Goal: Task Accomplishment & Management: Complete application form

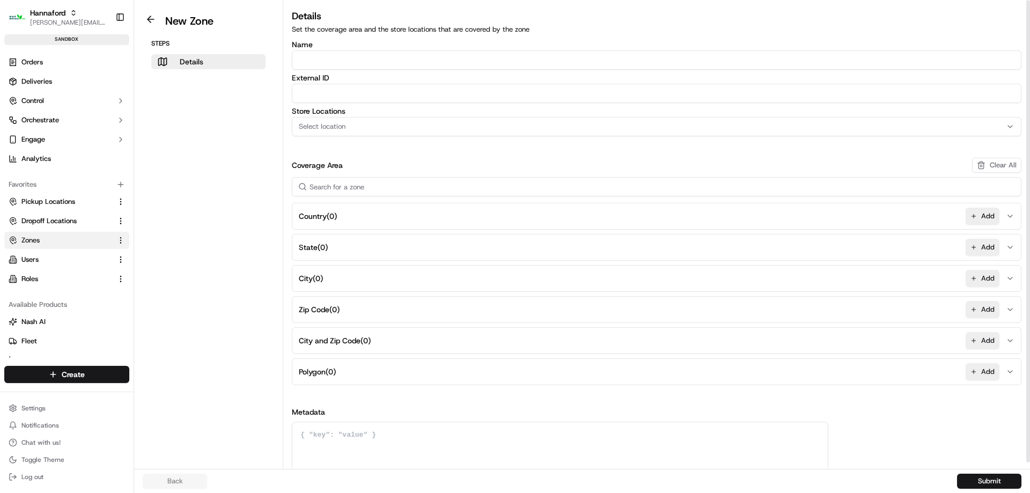
click at [439, 65] on input "Name" at bounding box center [657, 59] width 730 height 19
paste input "[STREET_ADDRESS]"
type input "[STREET_ADDRESS]"
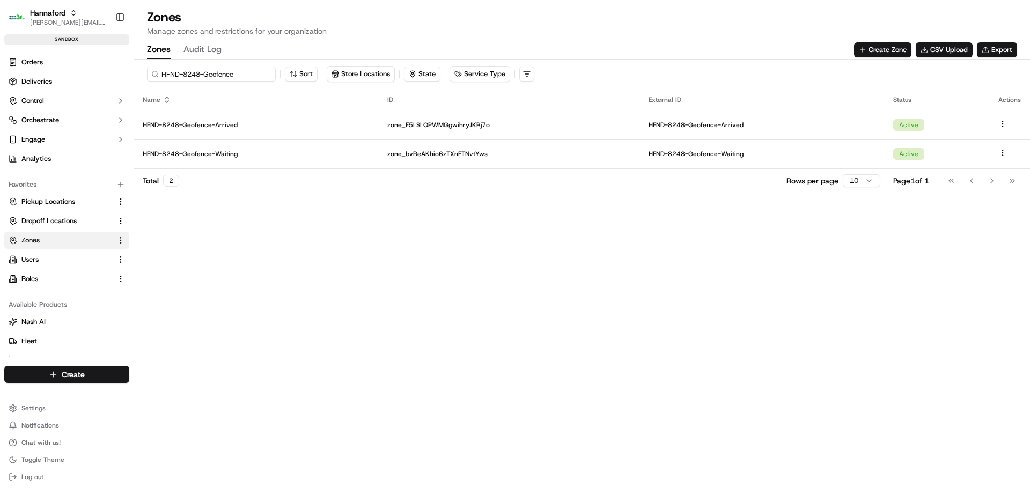
click at [195, 74] on input "HFND-8248-Geofence" at bounding box center [211, 74] width 129 height 15
click at [869, 47] on button "Create Zone" at bounding box center [882, 49] width 57 height 15
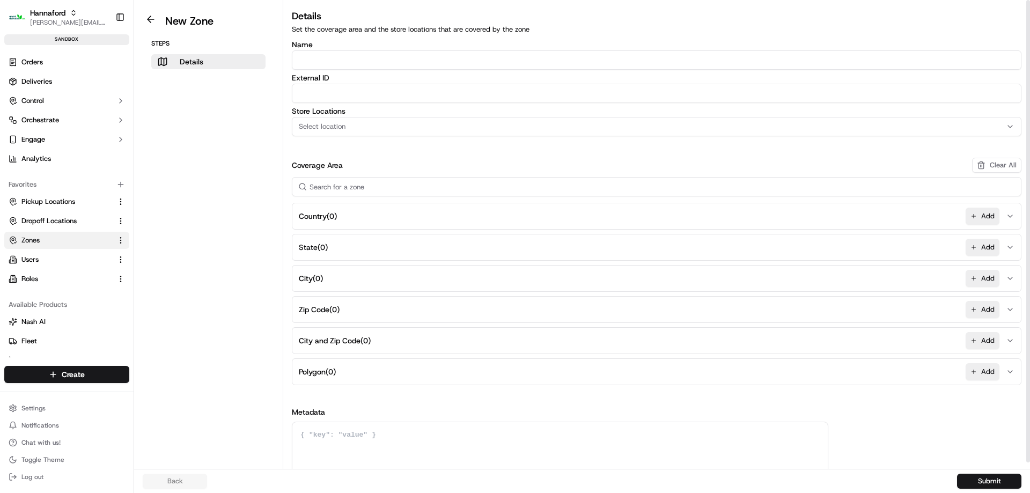
click at [356, 65] on input "Name" at bounding box center [657, 59] width 730 height 19
paste input "HFND-8248-Geofence"
type input "HFND-8248-Geofence-Arrived"
paste input "HFND-8248-Geofence-Arrived"
type input "HFND-8248-Geofence-Arrived"
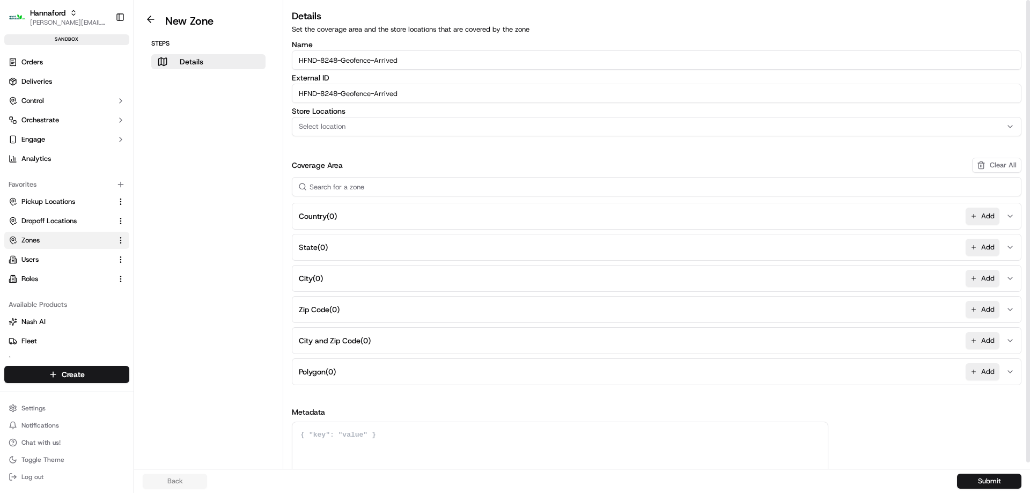
click at [340, 62] on input "HFND-8248-Geofence-Arrived" at bounding box center [657, 59] width 730 height 19
type input "HFND-8251-Geofence-Arrived"
paste input "51"
type input "HFND-8251-Geofence-Arrived"
click at [321, 131] on button "Select location" at bounding box center [657, 126] width 730 height 19
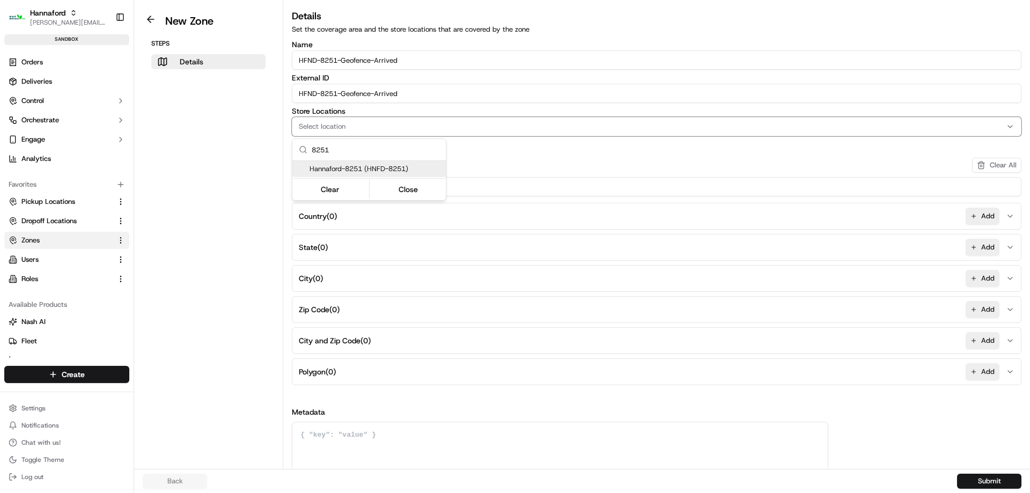
type input "8251"
click at [402, 167] on span "Hannaford-8251 (HNFD-8251)" at bounding box center [376, 169] width 132 height 10
click at [403, 189] on button "Close" at bounding box center [409, 189] width 74 height 15
click at [987, 378] on button "Add" at bounding box center [983, 371] width 34 height 17
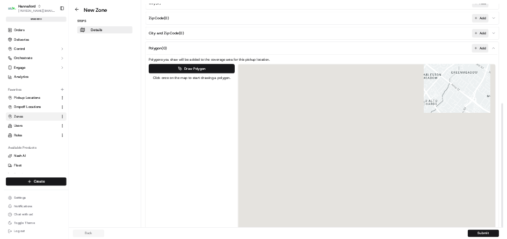
scroll to position [382, 0]
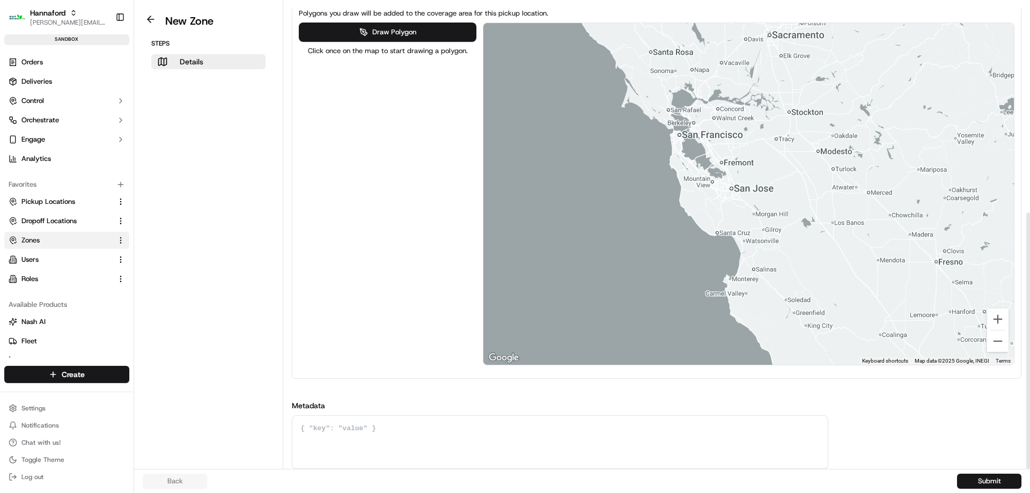
drag, startPoint x: 657, startPoint y: 155, endPoint x: 350, endPoint y: 153, distance: 306.4
click at [363, 153] on div "Draw Polygon Click once on the map to start drawing a polygon. ← Move left → Mo…" at bounding box center [657, 194] width 716 height 343
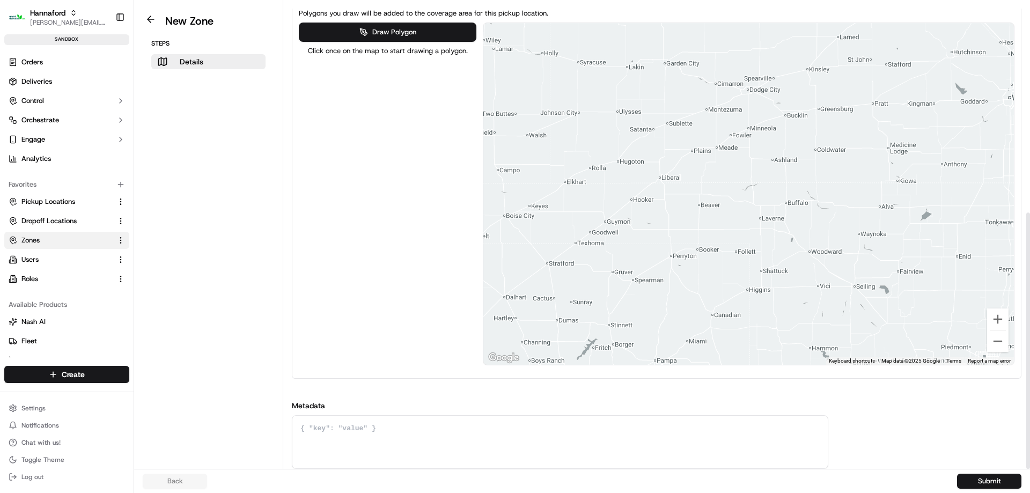
drag, startPoint x: 779, startPoint y: 160, endPoint x: 322, endPoint y: 160, distance: 456.6
click at [326, 160] on div "Draw Polygon Click once on the map to start drawing a polygon. ← Move left → Mo…" at bounding box center [657, 194] width 716 height 343
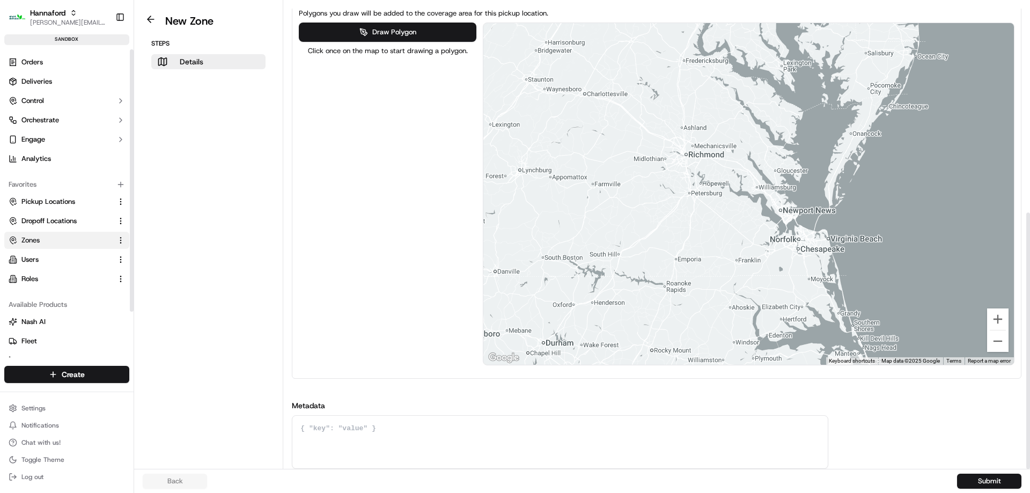
drag, startPoint x: 718, startPoint y: 160, endPoint x: -120, endPoint y: 222, distance: 840.4
click at [0, 222] on html "Hannaford [EMAIL_ADDRESS][DOMAIN_NAME] Toggle Sidebar sandbox Orders Deliveries…" at bounding box center [515, 246] width 1030 height 493
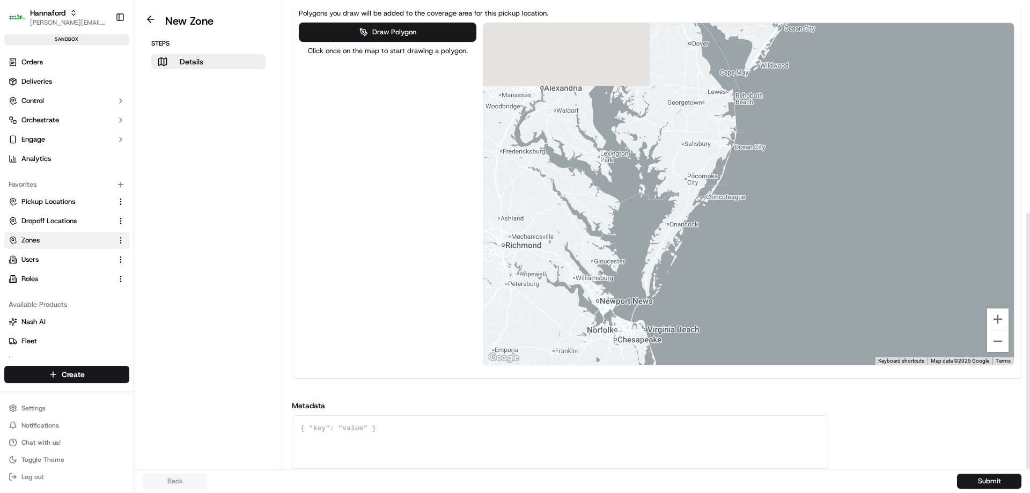
drag, startPoint x: 725, startPoint y: 211, endPoint x: 769, endPoint y: 313, distance: 111.0
click at [769, 313] on div at bounding box center [748, 194] width 531 height 342
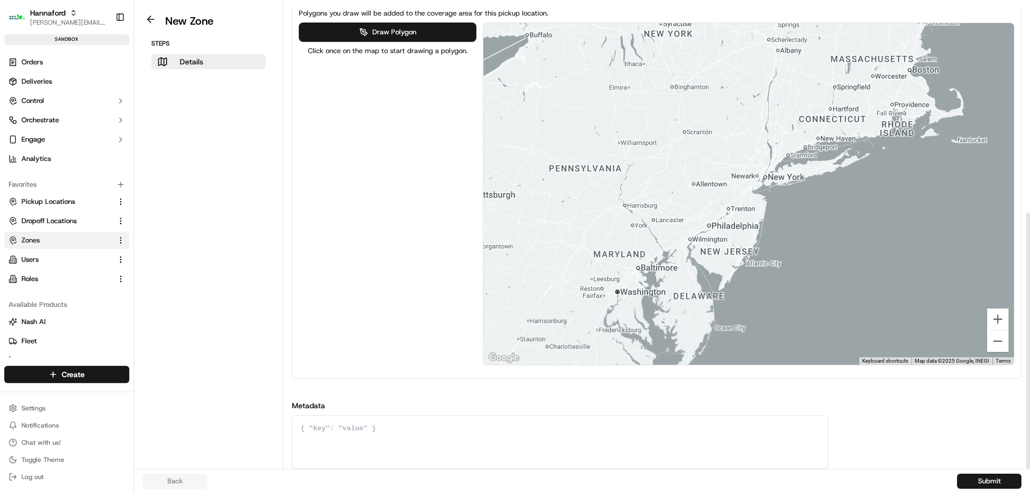
drag, startPoint x: 758, startPoint y: 222, endPoint x: 662, endPoint y: 341, distance: 153.4
click at [677, 339] on div at bounding box center [748, 194] width 531 height 342
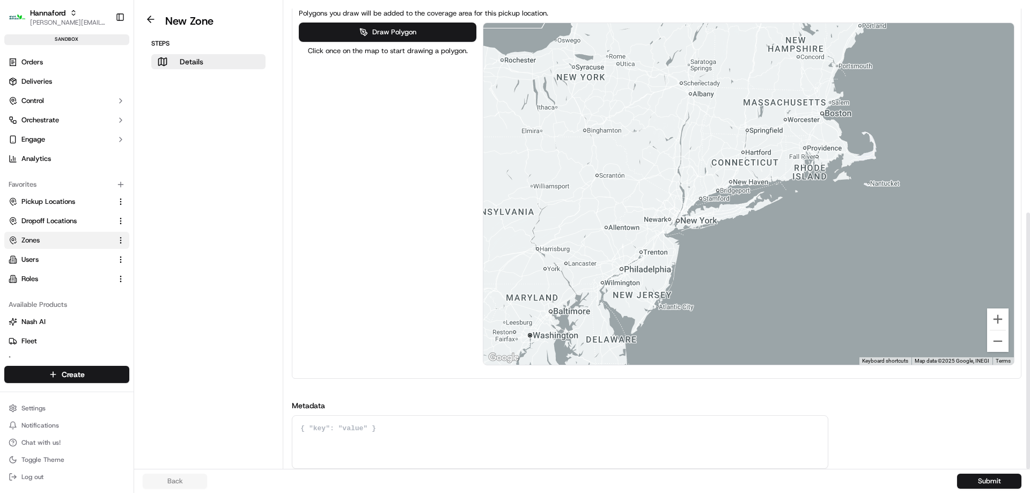
drag, startPoint x: 718, startPoint y: 266, endPoint x: 729, endPoint y: 280, distance: 18.0
click at [750, 274] on div at bounding box center [748, 194] width 531 height 342
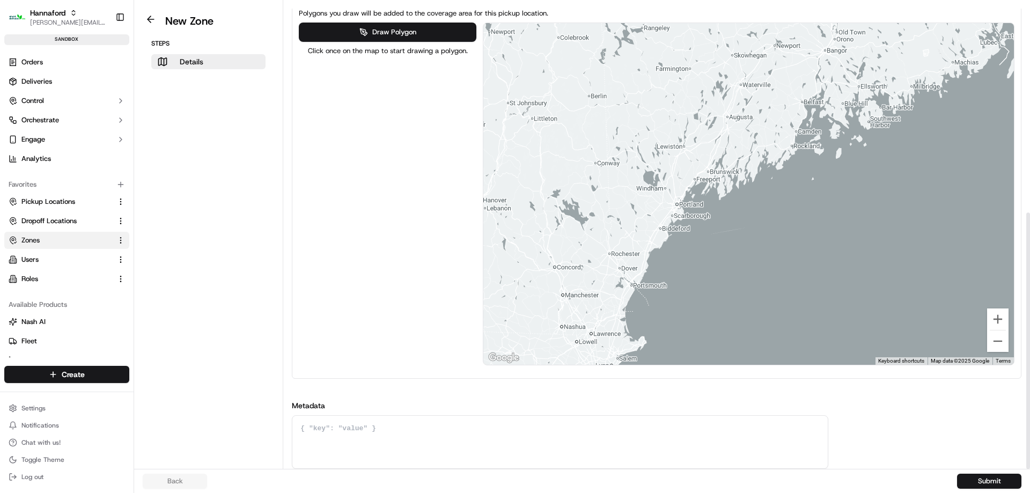
drag, startPoint x: 773, startPoint y: 132, endPoint x: 580, endPoint y: 406, distance: 334.9
click at [580, 406] on div "Name HFND-8251-Geofence-Arrived External ID HFND-8251-Geofence-Arrived Store Lo…" at bounding box center [657, 64] width 730 height 810
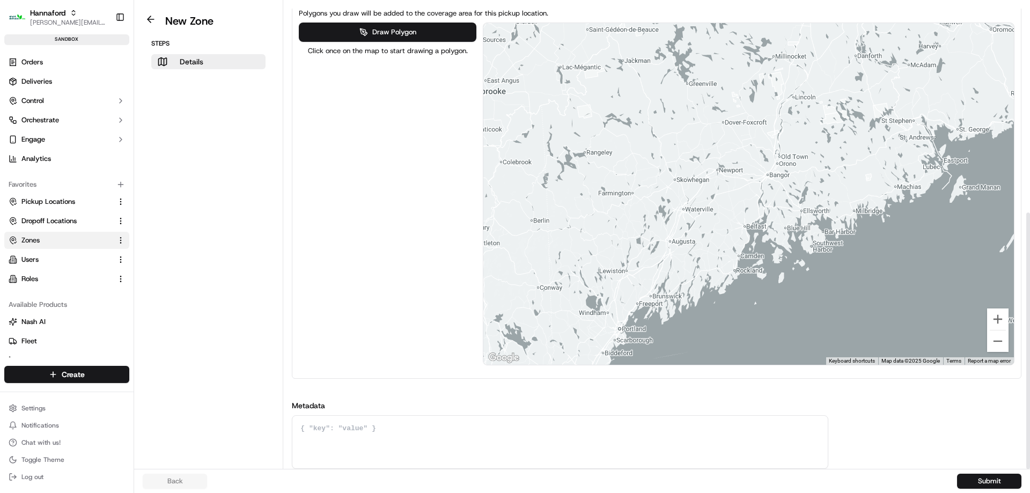
drag, startPoint x: 831, startPoint y: 217, endPoint x: 843, endPoint y: 299, distance: 83.0
click at [843, 299] on div at bounding box center [748, 194] width 531 height 342
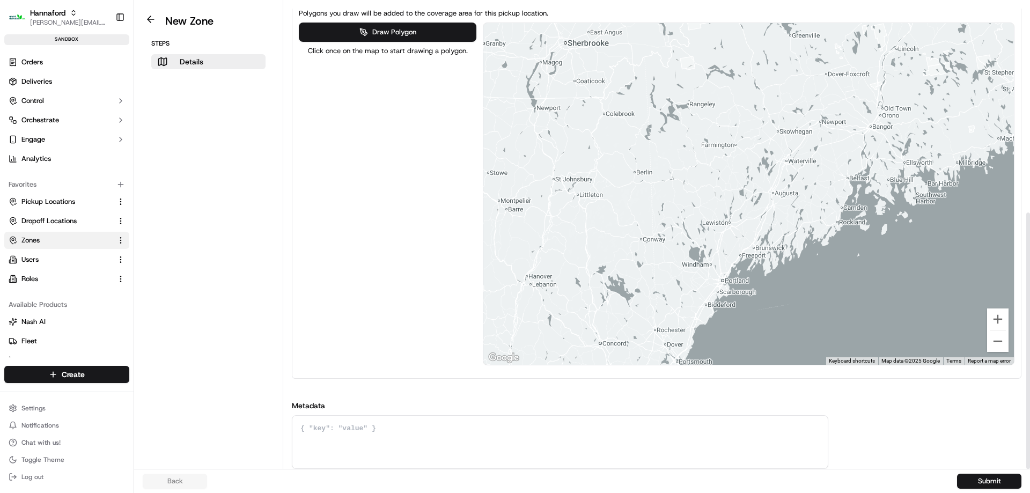
drag, startPoint x: 694, startPoint y: 235, endPoint x: 754, endPoint y: 211, distance: 64.6
click at [754, 211] on div at bounding box center [748, 194] width 531 height 342
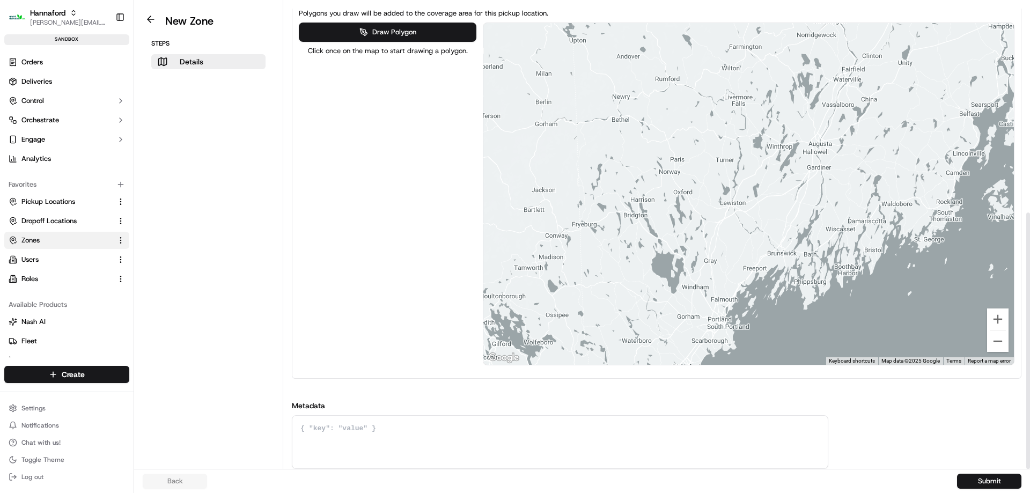
drag, startPoint x: 795, startPoint y: 165, endPoint x: 884, endPoint y: 67, distance: 133.0
click at [884, 67] on div at bounding box center [748, 194] width 531 height 342
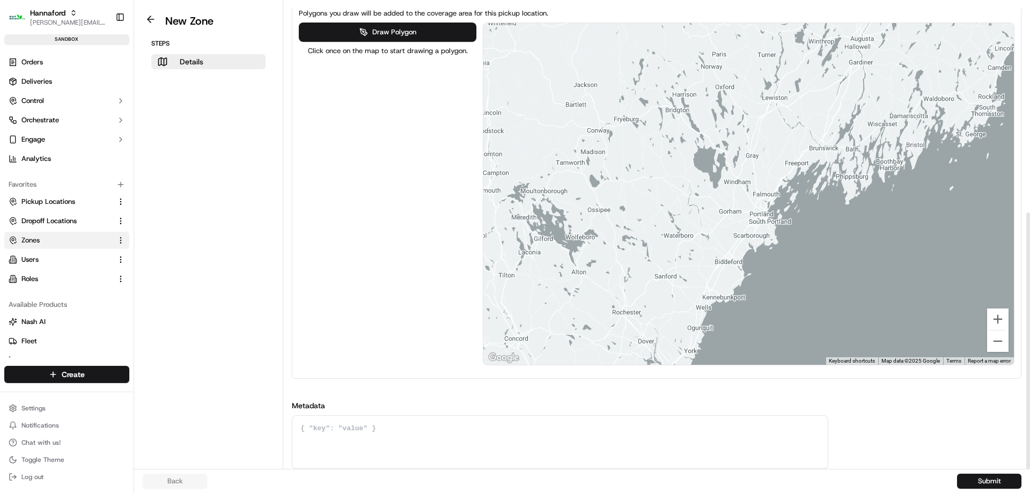
drag, startPoint x: 747, startPoint y: 225, endPoint x: 769, endPoint y: 190, distance: 41.5
click at [769, 190] on div at bounding box center [748, 194] width 531 height 342
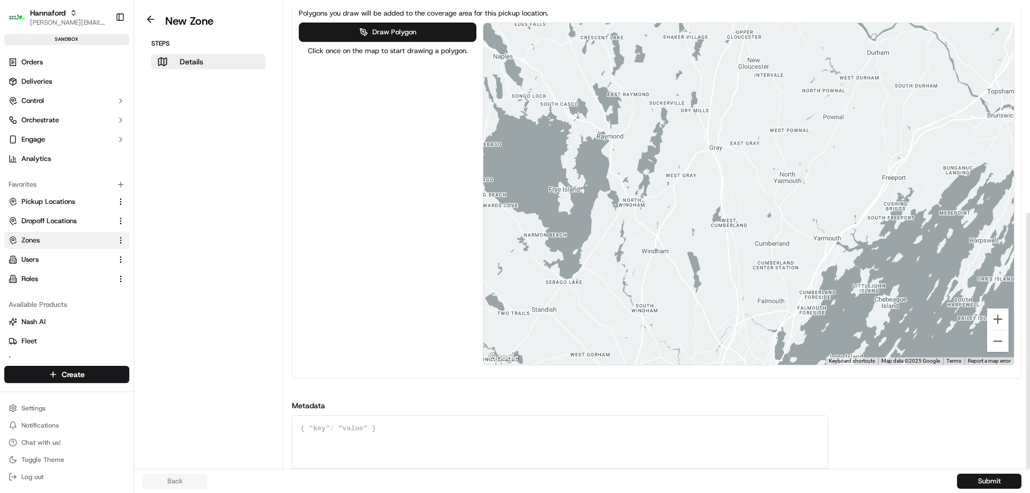
click at [709, 167] on div at bounding box center [748, 194] width 531 height 342
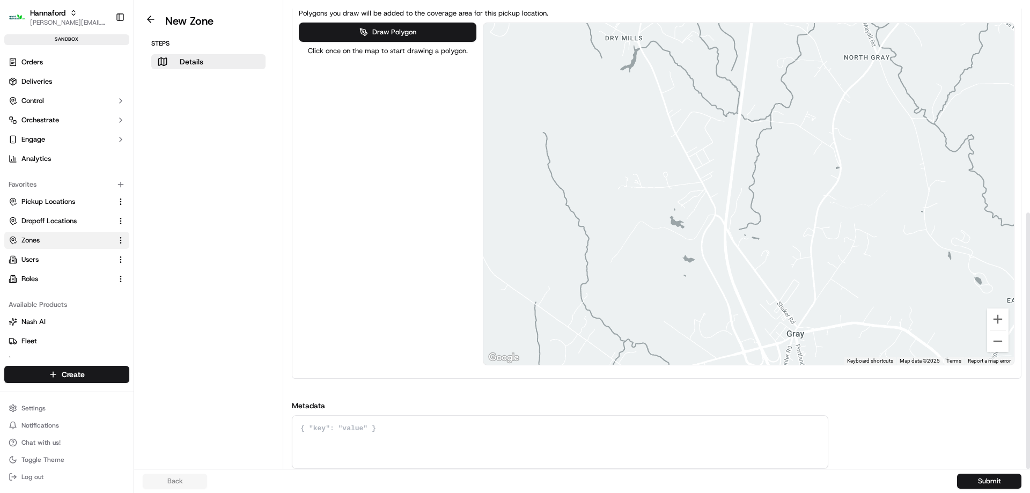
drag, startPoint x: 738, startPoint y: 170, endPoint x: 743, endPoint y: 182, distance: 13.3
click at [743, 182] on div at bounding box center [748, 194] width 531 height 342
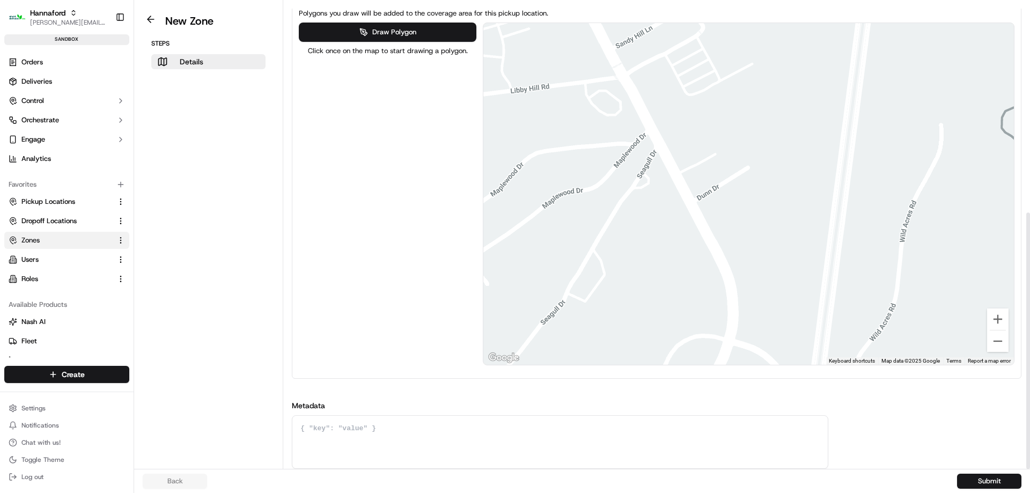
drag, startPoint x: 775, startPoint y: 254, endPoint x: 745, endPoint y: 72, distance: 183.7
click at [745, 72] on div at bounding box center [748, 194] width 531 height 342
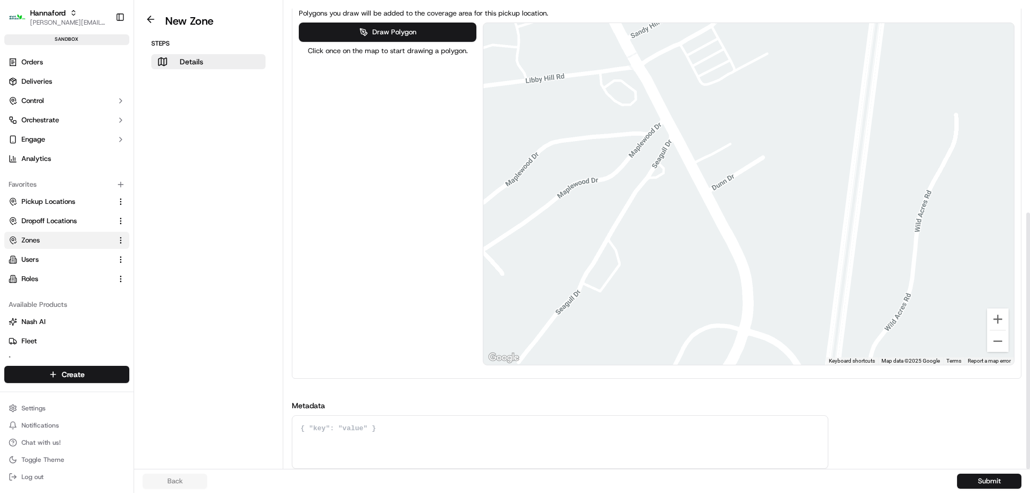
drag, startPoint x: 728, startPoint y: 133, endPoint x: 758, endPoint y: 209, distance: 81.2
click at [758, 209] on div at bounding box center [748, 194] width 531 height 342
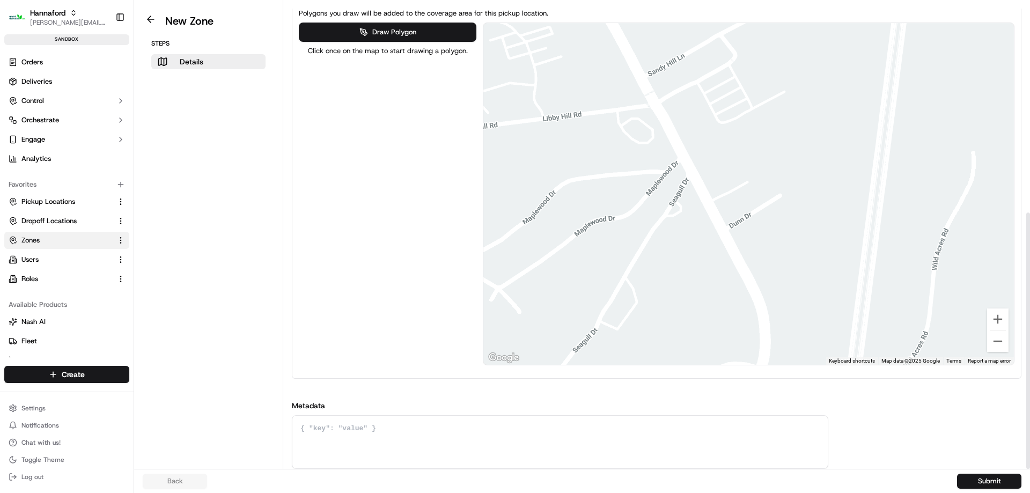
drag, startPoint x: 735, startPoint y: 136, endPoint x: 751, endPoint y: 179, distance: 46.0
click at [751, 179] on div at bounding box center [748, 194] width 531 height 342
click at [393, 267] on div "Draw Polygon Click once on the map to start drawing a polygon." at bounding box center [387, 194] width 177 height 343
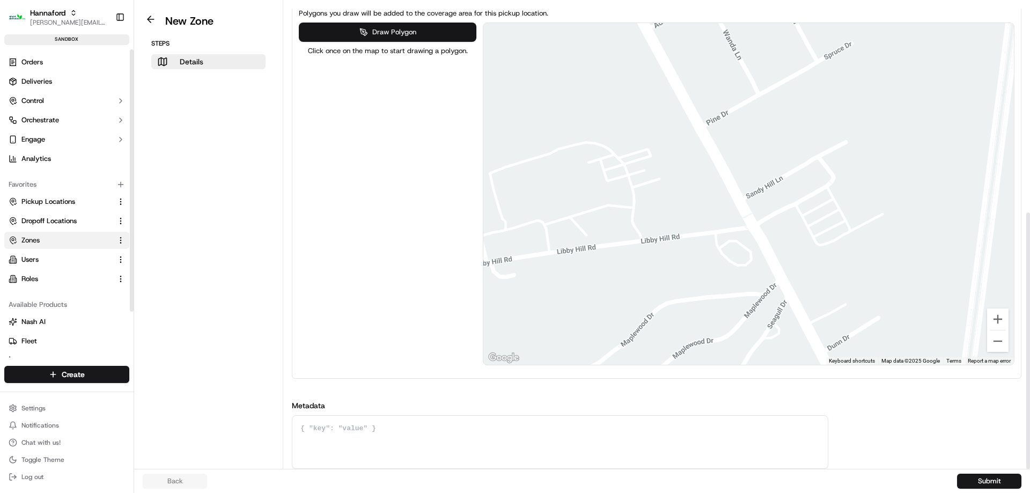
click at [413, 32] on button "Draw Polygon" at bounding box center [387, 32] width 177 height 19
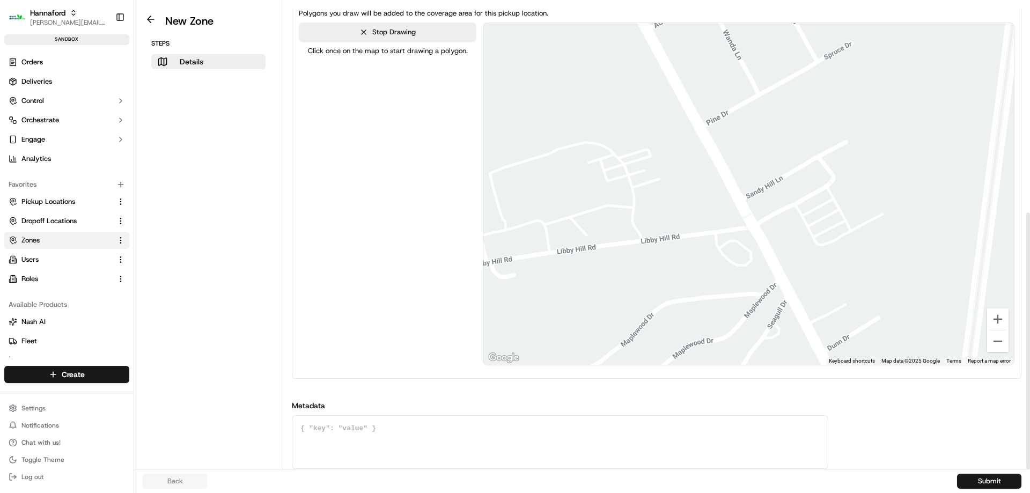
click at [827, 182] on div at bounding box center [748, 195] width 531 height 342
click at [858, 234] on div at bounding box center [748, 195] width 531 height 342
click at [819, 253] on div at bounding box center [748, 195] width 531 height 342
click at [789, 200] on div at bounding box center [748, 195] width 531 height 342
click at [824, 182] on div at bounding box center [748, 195] width 531 height 342
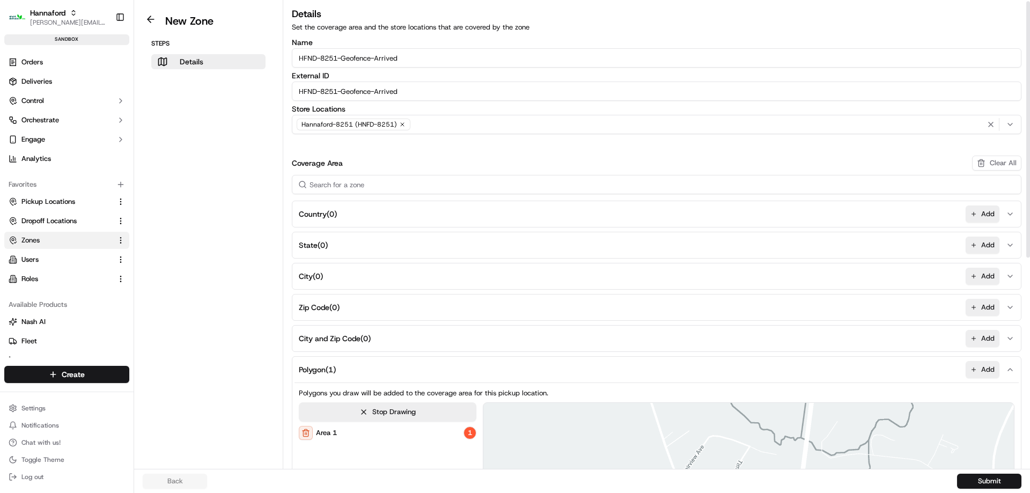
scroll to position [0, 0]
click at [426, 58] on input "HFND-8251-Geofence-Arrived" at bounding box center [657, 59] width 730 height 19
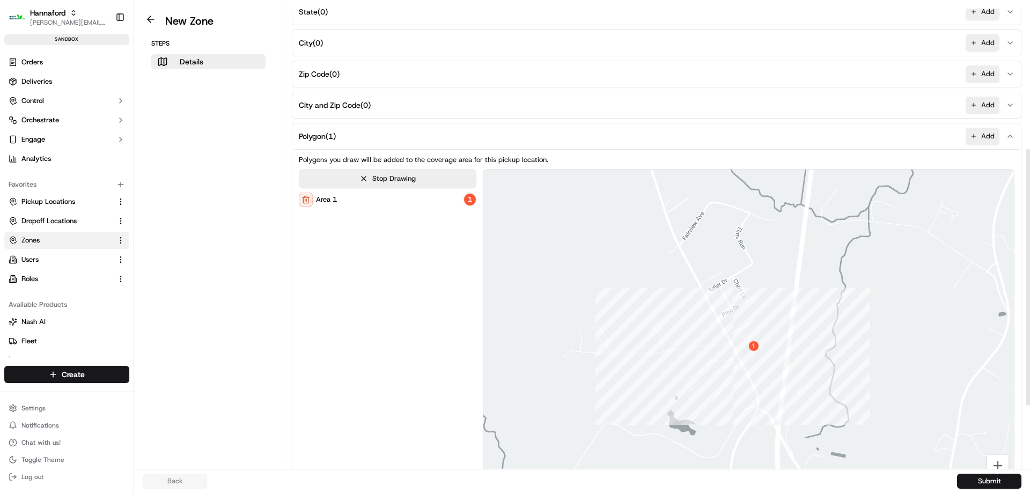
scroll to position [268, 0]
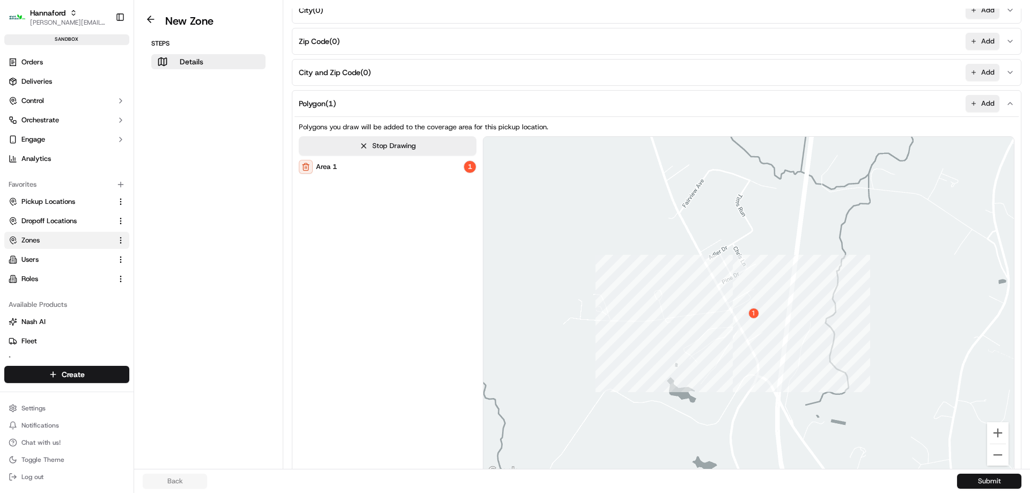
click at [1000, 484] on button "Submit" at bounding box center [989, 481] width 64 height 15
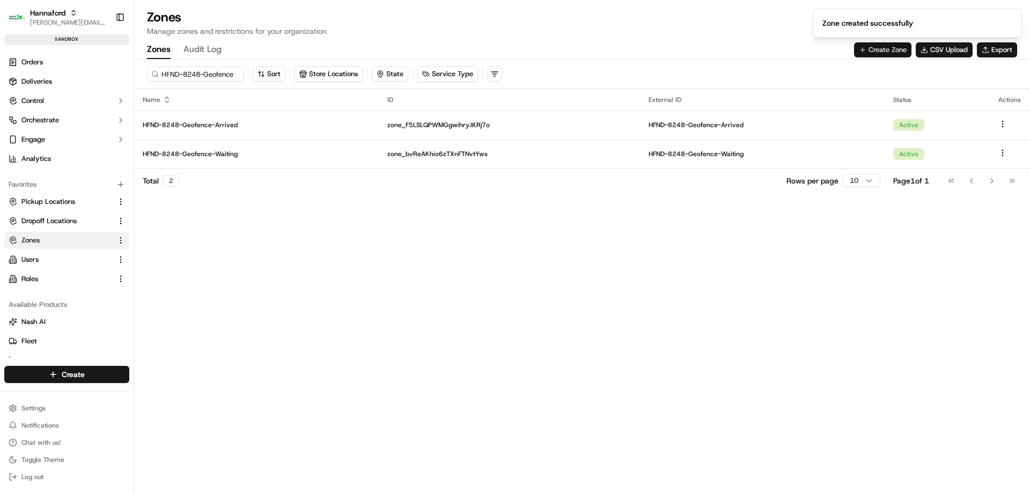
click at [882, 51] on button "Create Zone" at bounding box center [882, 49] width 57 height 15
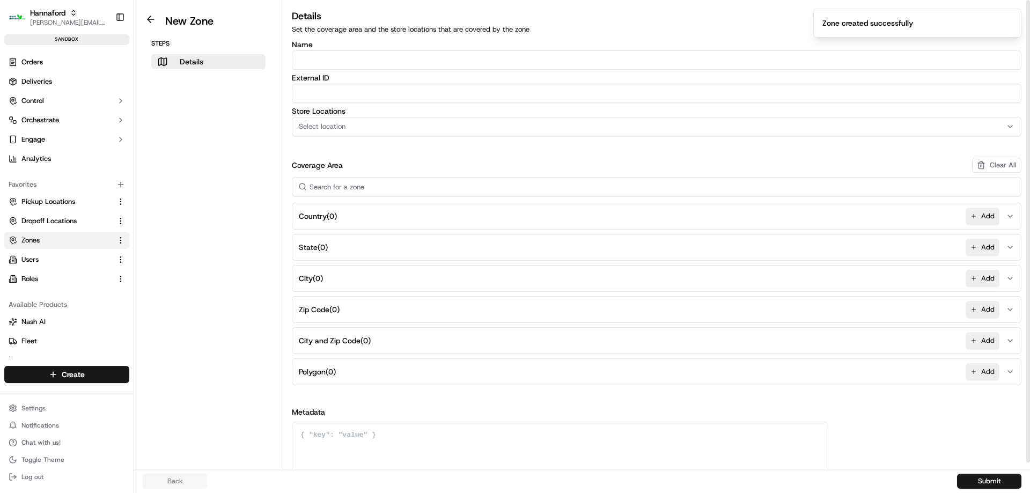
click at [348, 61] on input "Name" at bounding box center [657, 59] width 730 height 19
paste input "HFND-8251-Geofence-Arrived"
click at [392, 61] on input "HFND-8251-Geofence-Arrived" at bounding box center [657, 59] width 730 height 19
type input "HFND-8251-Geofence-Waiting"
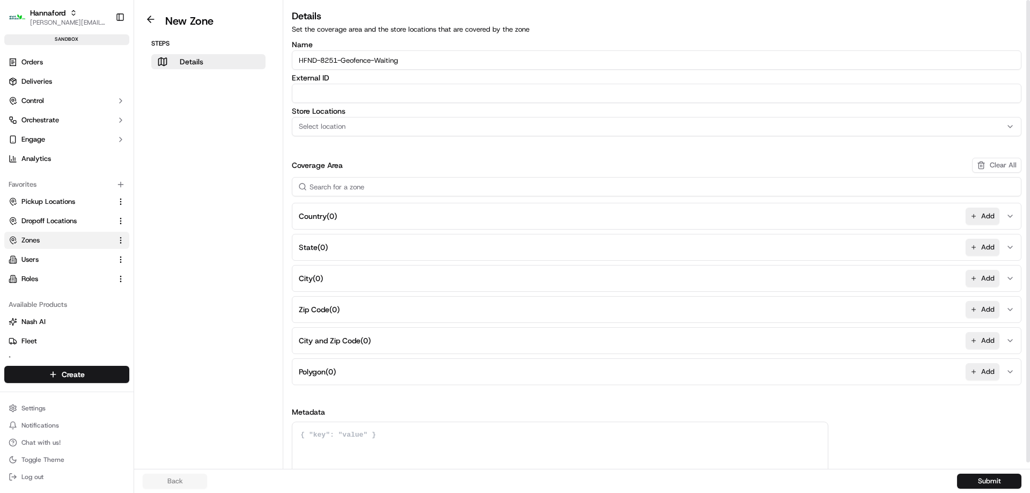
paste input "HFND-8251-Geofence-Waiting"
type input "HFND-8251-Geofence-Waiting"
click at [370, 129] on div "Select location" at bounding box center [657, 127] width 724 height 10
type input "8251"
click at [359, 169] on span "Hannaford-8251 (HNFD-8251)" at bounding box center [376, 169] width 132 height 10
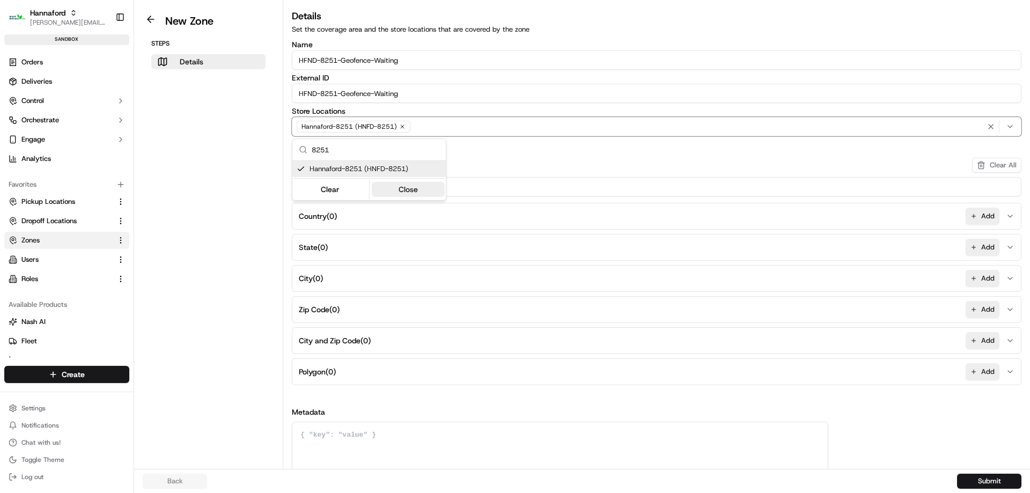
click at [403, 186] on button "Close" at bounding box center [409, 189] width 74 height 15
click at [989, 370] on button "Add" at bounding box center [983, 371] width 34 height 17
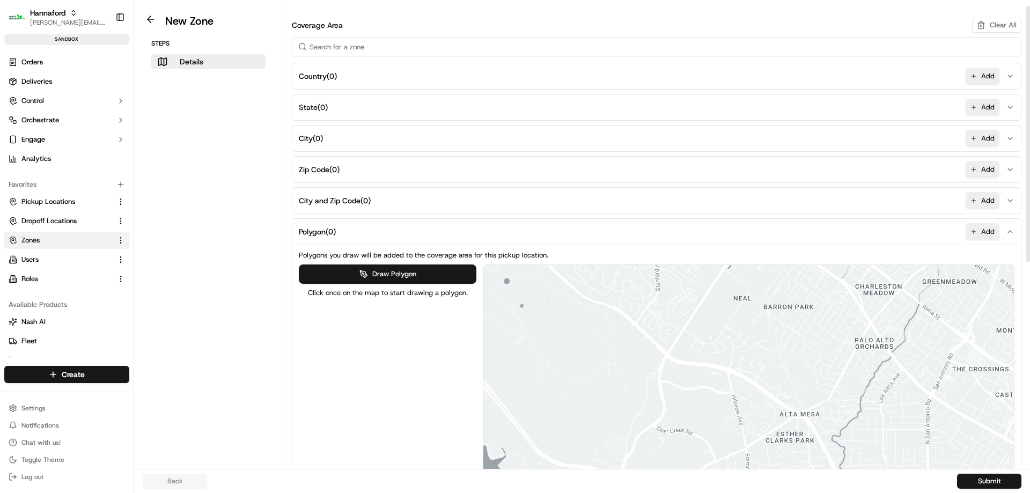
scroll to position [382, 0]
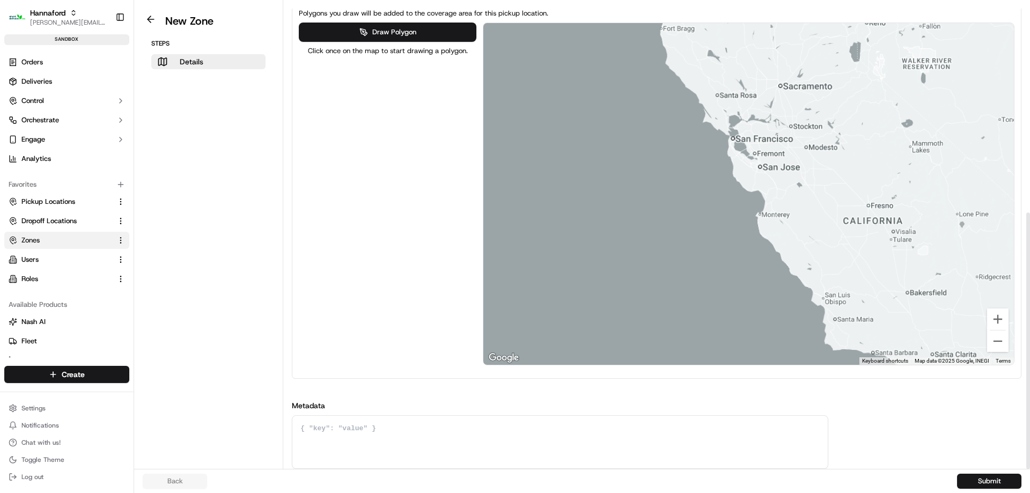
drag, startPoint x: 892, startPoint y: 167, endPoint x: 454, endPoint y: 164, distance: 437.8
click at [461, 165] on div "Draw Polygon Click once on the map to start drawing a polygon. ← Move left → Mo…" at bounding box center [657, 194] width 716 height 343
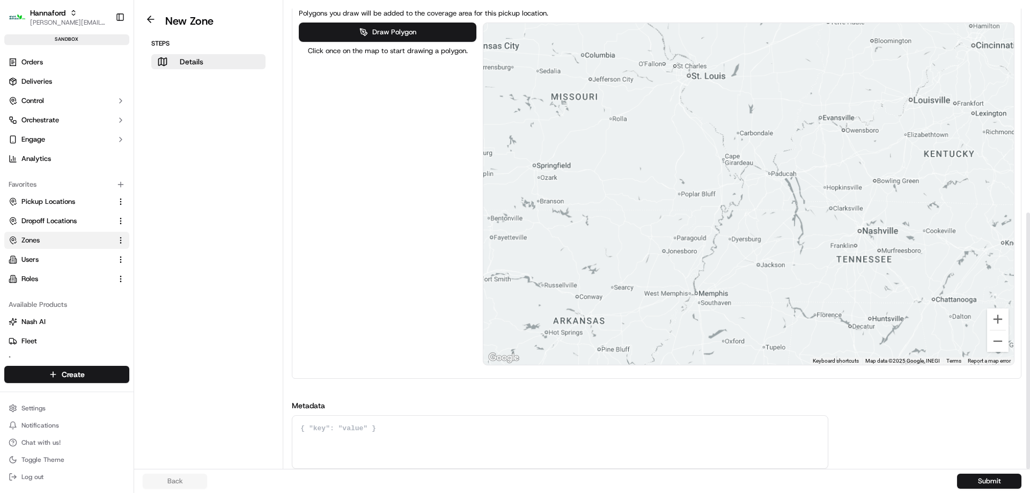
drag, startPoint x: 948, startPoint y: 189, endPoint x: 546, endPoint y: 221, distance: 403.2
click at [549, 221] on div at bounding box center [748, 194] width 531 height 342
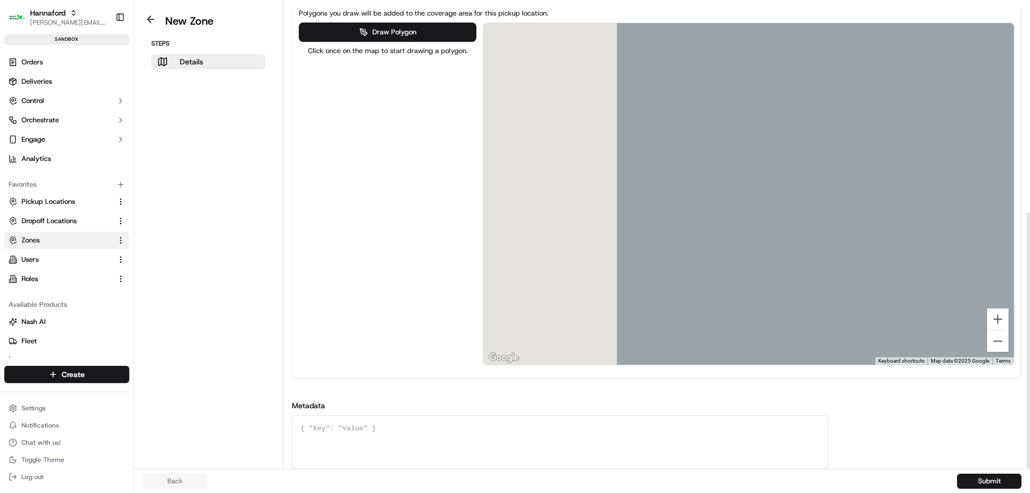
drag, startPoint x: 876, startPoint y: 216, endPoint x: 1030, endPoint y: 146, distance: 168.3
click at [1030, 148] on div "Details Set the coverage area and the store locations that are covered by the z…" at bounding box center [656, 234] width 747 height 469
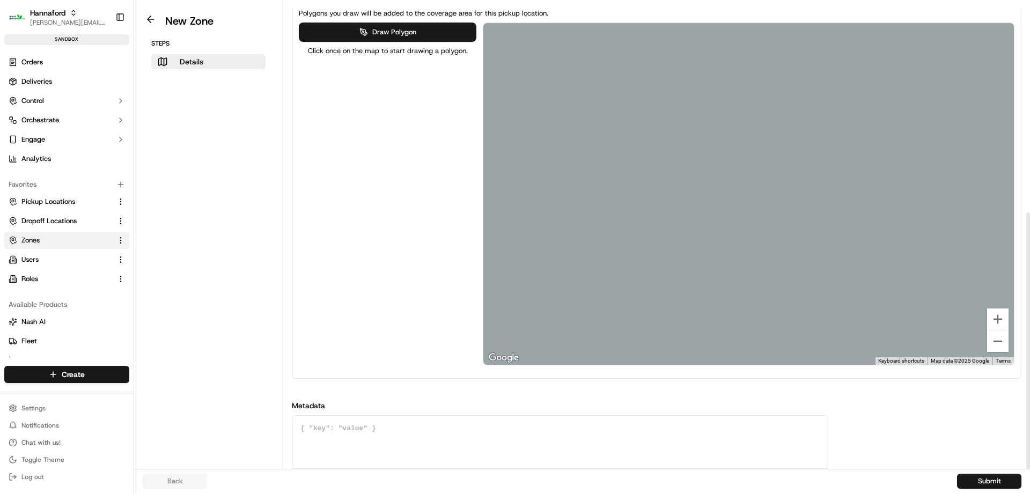
drag, startPoint x: 805, startPoint y: 140, endPoint x: 1030, endPoint y: 166, distance: 225.8
click at [1030, 166] on div "Details Set the coverage area and the store locations that are covered by the z…" at bounding box center [656, 234] width 747 height 469
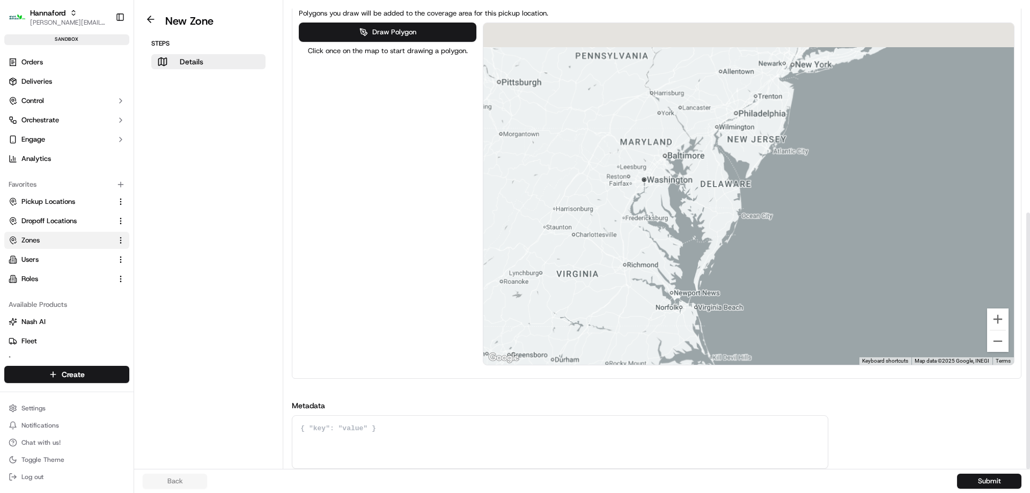
drag, startPoint x: 823, startPoint y: 155, endPoint x: 844, endPoint y: 330, distance: 176.8
click at [844, 330] on div at bounding box center [748, 194] width 531 height 342
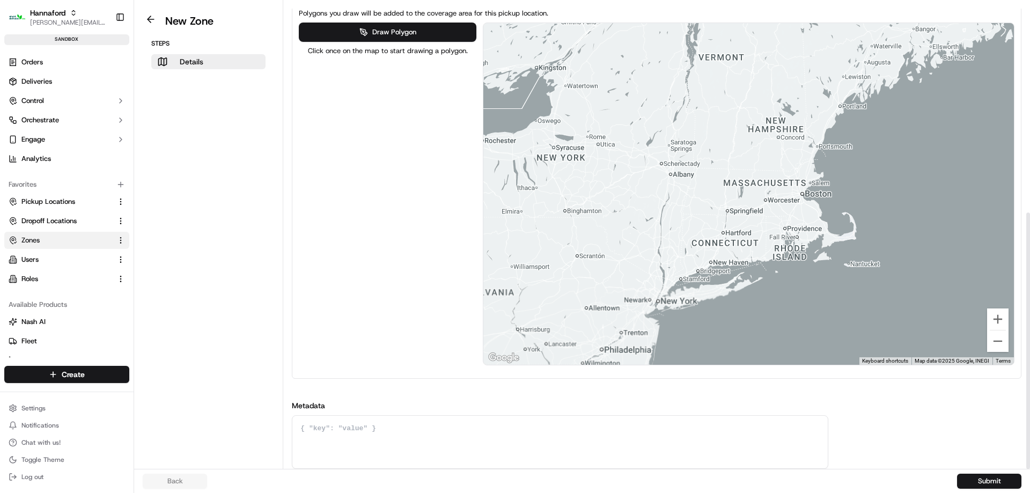
drag, startPoint x: 820, startPoint y: 247, endPoint x: 718, endPoint y: 319, distance: 124.4
click at [718, 319] on div at bounding box center [748, 194] width 531 height 342
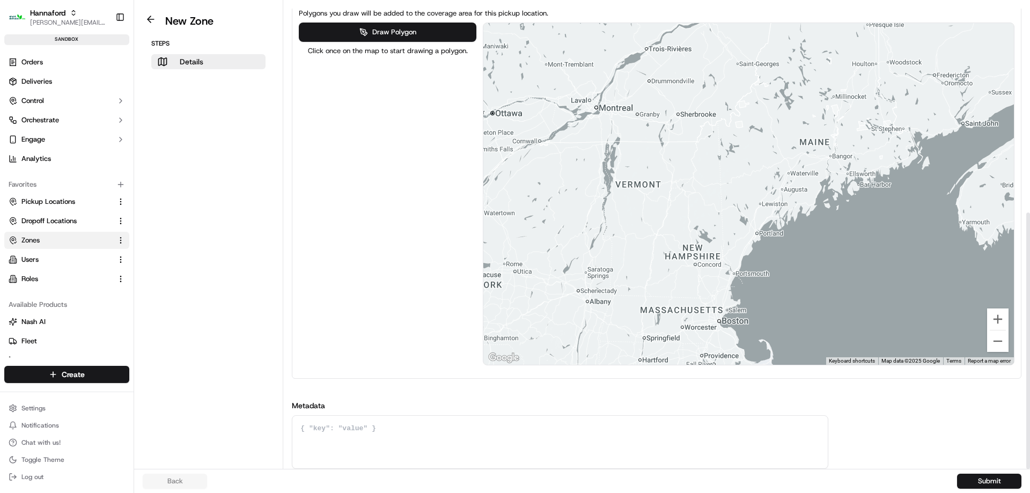
drag, startPoint x: 807, startPoint y: 245, endPoint x: 784, endPoint y: 278, distance: 40.6
click at [781, 293] on div at bounding box center [748, 194] width 531 height 342
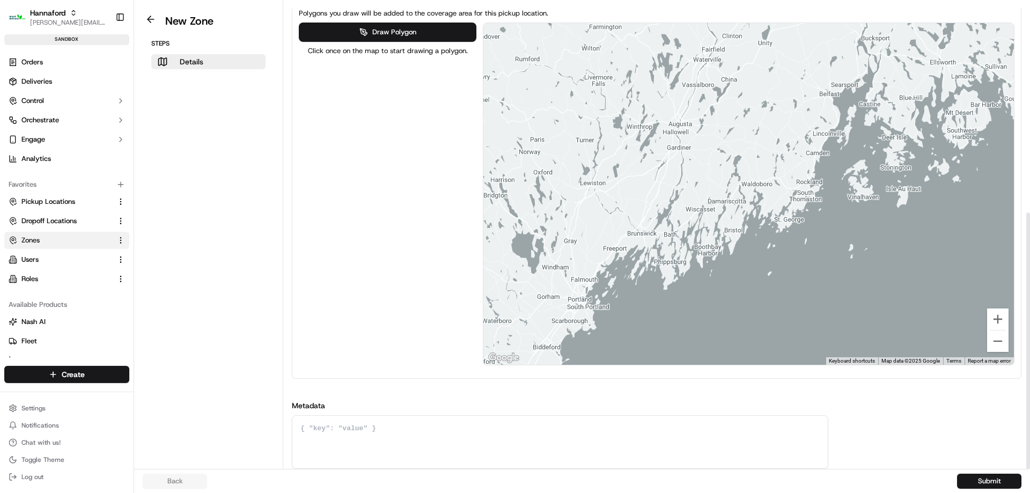
drag, startPoint x: 827, startPoint y: 222, endPoint x: 833, endPoint y: 120, distance: 102.1
click at [833, 120] on div at bounding box center [748, 194] width 531 height 342
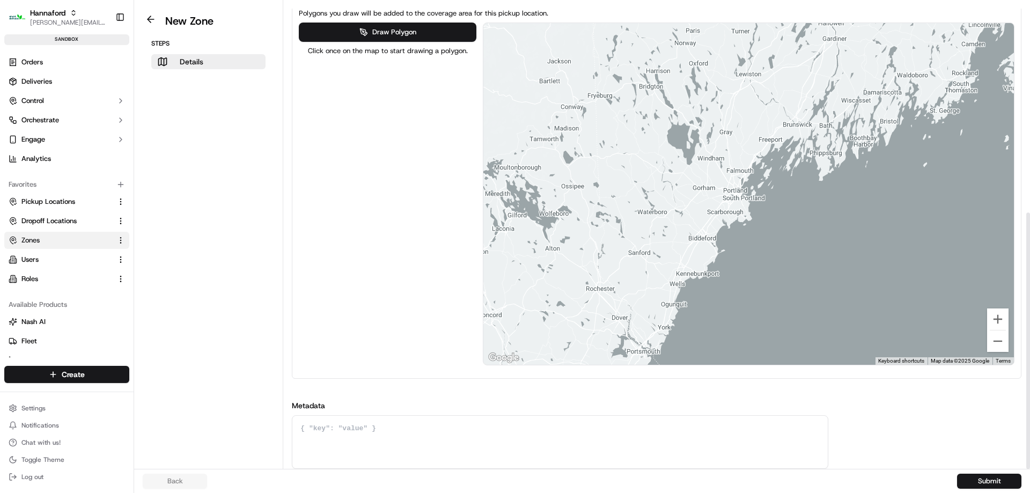
drag, startPoint x: 741, startPoint y: 209, endPoint x: 795, endPoint y: 173, distance: 65.3
click at [795, 173] on div at bounding box center [748, 194] width 531 height 342
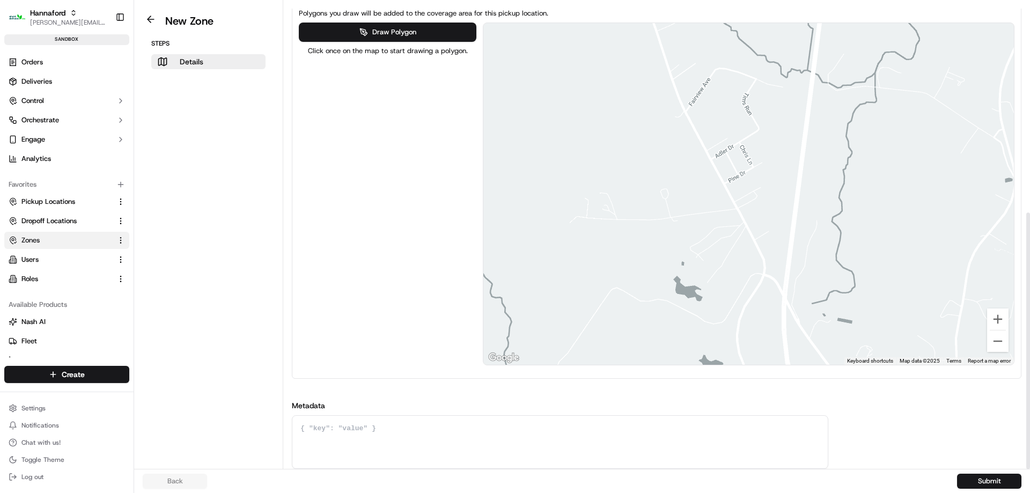
drag, startPoint x: 723, startPoint y: 171, endPoint x: 768, endPoint y: 223, distance: 68.8
click at [767, 223] on div at bounding box center [748, 194] width 531 height 342
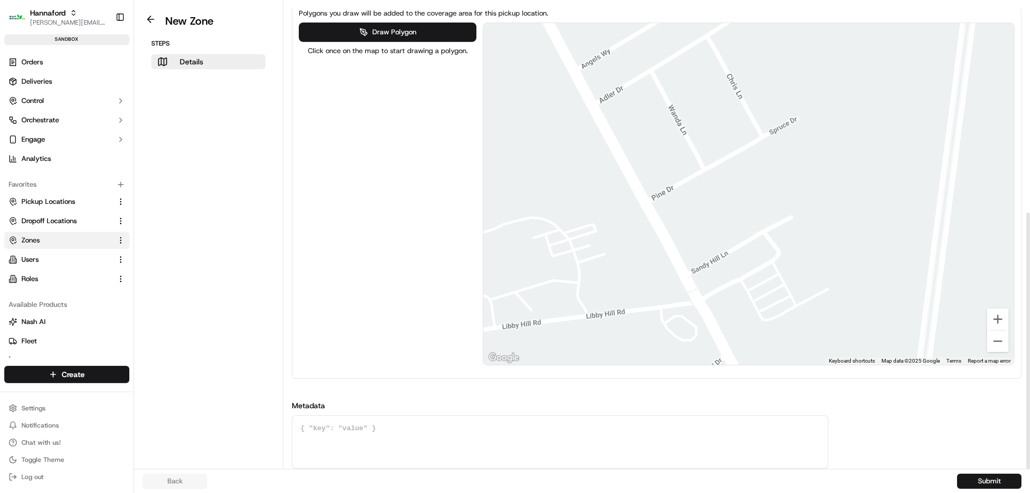
drag, startPoint x: 794, startPoint y: 314, endPoint x: 791, endPoint y: 279, distance: 35.6
click at [791, 279] on div at bounding box center [748, 194] width 531 height 342
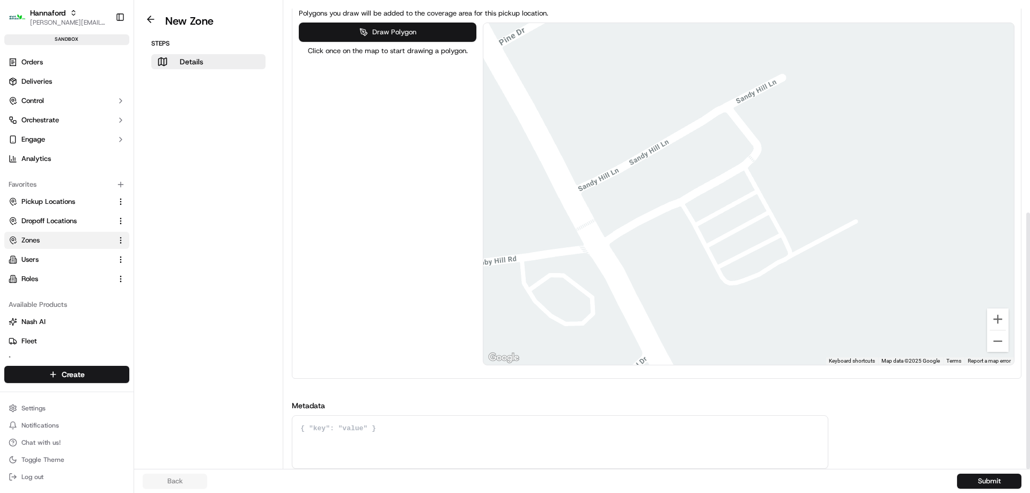
click at [365, 36] on button "Draw Polygon" at bounding box center [387, 32] width 177 height 19
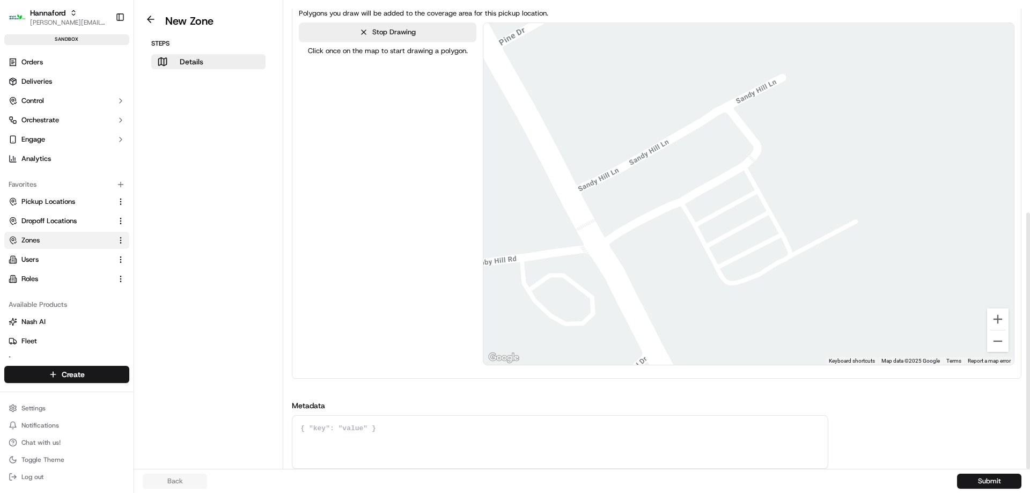
click at [718, 211] on div at bounding box center [748, 194] width 531 height 342
click at [744, 259] on div at bounding box center [748, 194] width 531 height 342
click at [773, 245] on div at bounding box center [748, 194] width 531 height 342
click at [745, 195] on div at bounding box center [748, 194] width 531 height 342
click at [719, 208] on div at bounding box center [748, 194] width 531 height 342
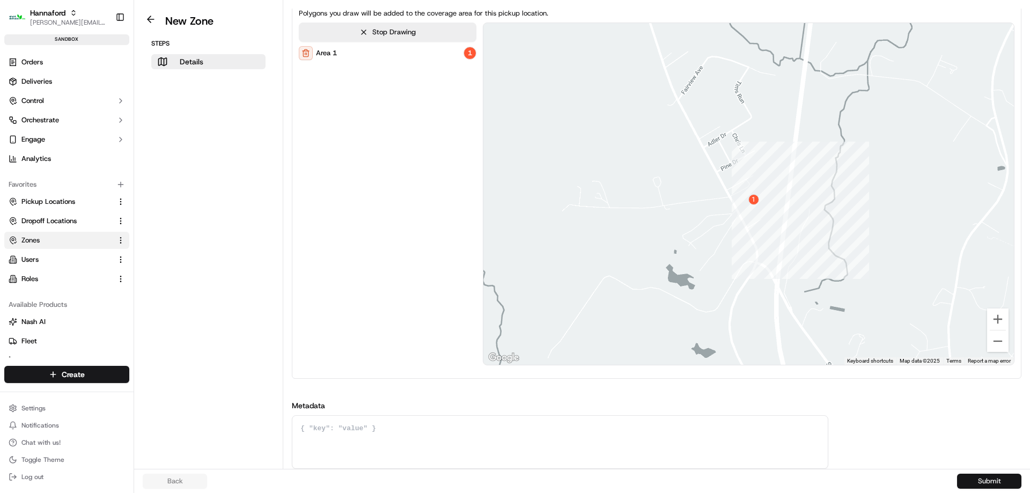
click at [995, 486] on button "Submit" at bounding box center [989, 481] width 64 height 15
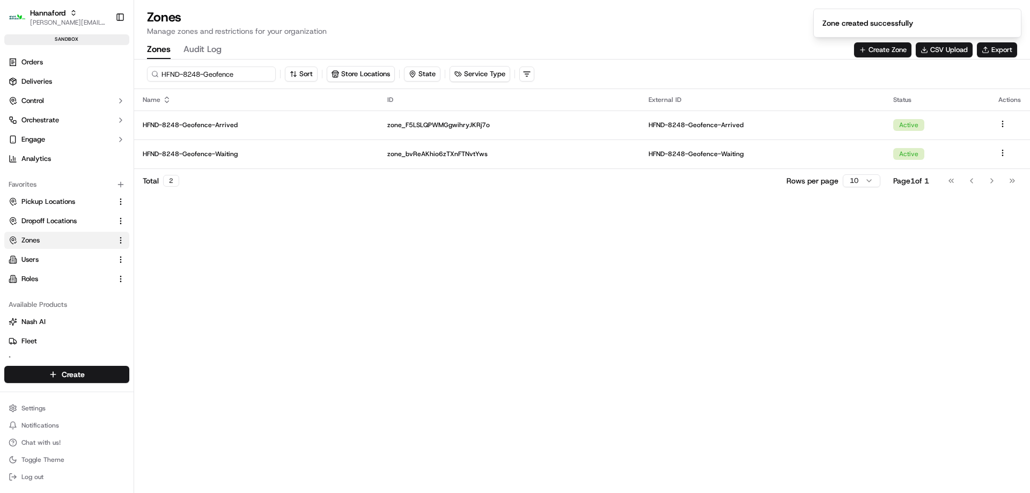
click at [219, 72] on input "HFND-8248-Geofence" at bounding box center [211, 74] width 129 height 15
click at [887, 58] on div "Zones Audit Log Create Zone CSV Upload Export" at bounding box center [582, 50] width 870 height 18
click at [868, 48] on button "Create Zone" at bounding box center [882, 49] width 57 height 15
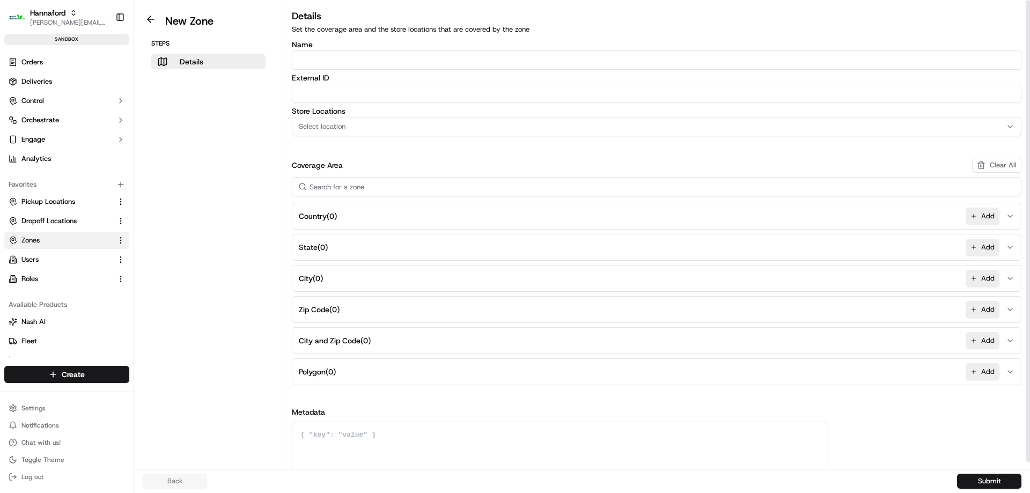
click at [349, 64] on input "Name" at bounding box center [657, 59] width 730 height 19
paste input "HFND-8248-Geofence"
click at [338, 60] on input "HFND-8248-Geofence-Arrived" at bounding box center [657, 59] width 730 height 19
type input "HFND-8255-Geofence-Arrived"
click at [361, 94] on input "External ID" at bounding box center [657, 93] width 730 height 19
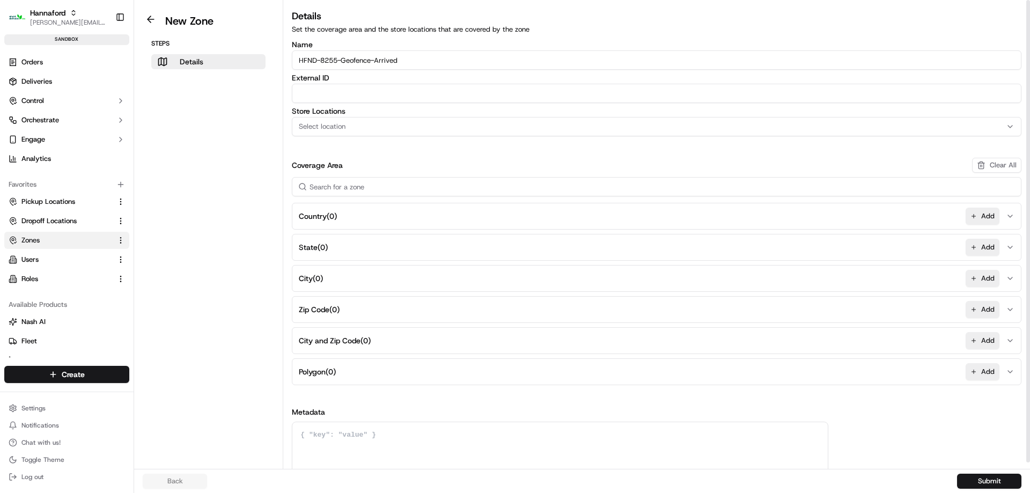
paste input "HFND-8255-Geofence-Arrived"
type input "HFND-8255-Geofence-Arrived"
click at [323, 124] on span "Select location" at bounding box center [322, 127] width 47 height 10
type input "8255"
click at [385, 166] on span "Hannaford-8255 (HNFD-8255)" at bounding box center [376, 169] width 132 height 10
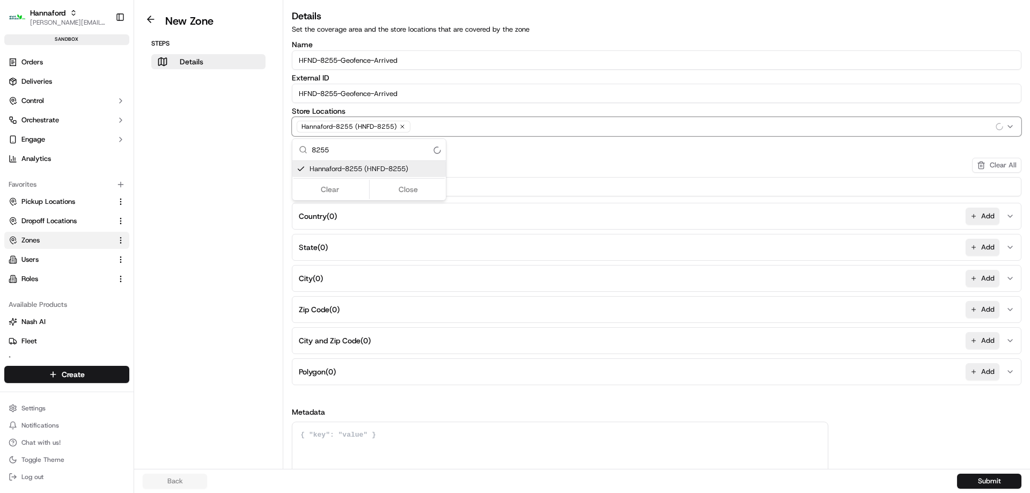
click at [399, 193] on button "Close" at bounding box center [409, 189] width 74 height 15
click at [981, 376] on button "Add" at bounding box center [983, 371] width 34 height 17
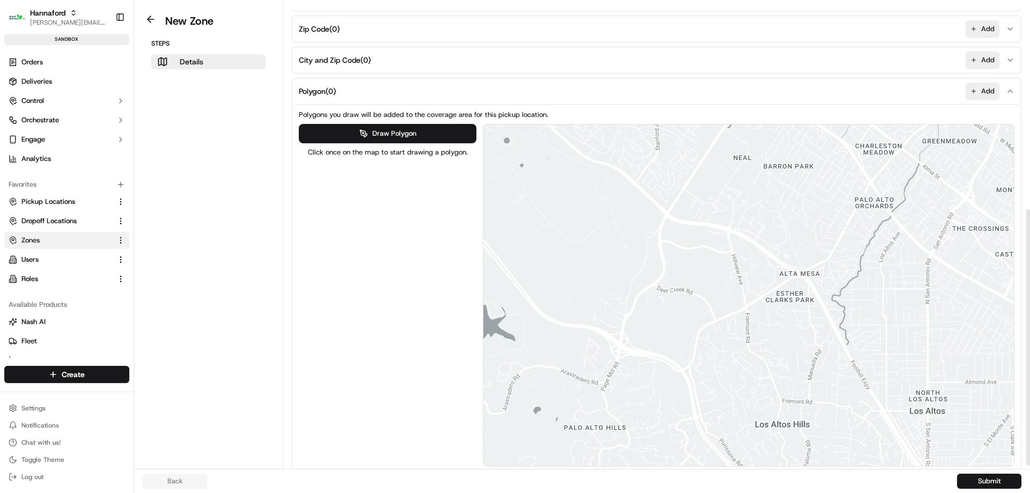
scroll to position [376, 0]
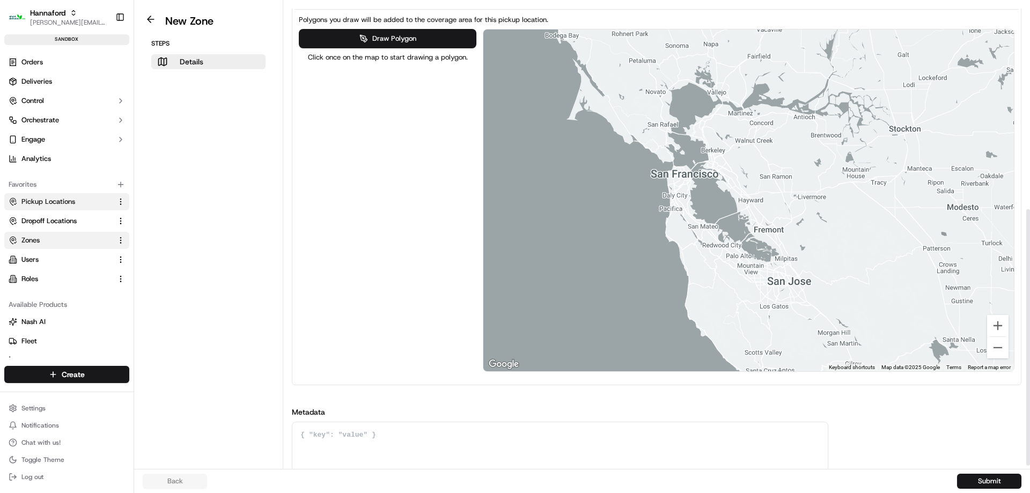
click at [98, 193] on div "Hannaford [EMAIL_ADDRESS][DOMAIN_NAME] Toggle Sidebar sandbox Orders Deliveries…" at bounding box center [515, 246] width 1030 height 493
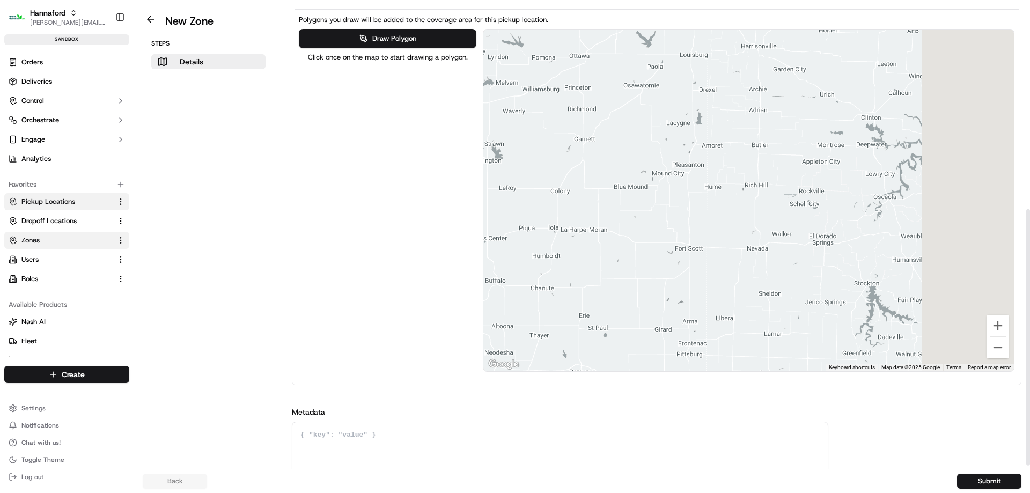
drag, startPoint x: 836, startPoint y: 234, endPoint x: 76, endPoint y: 209, distance: 760.7
click at [92, 207] on div "Hannaford [EMAIL_ADDRESS][DOMAIN_NAME] Toggle Sidebar sandbox Orders Deliveries…" at bounding box center [515, 246] width 1030 height 493
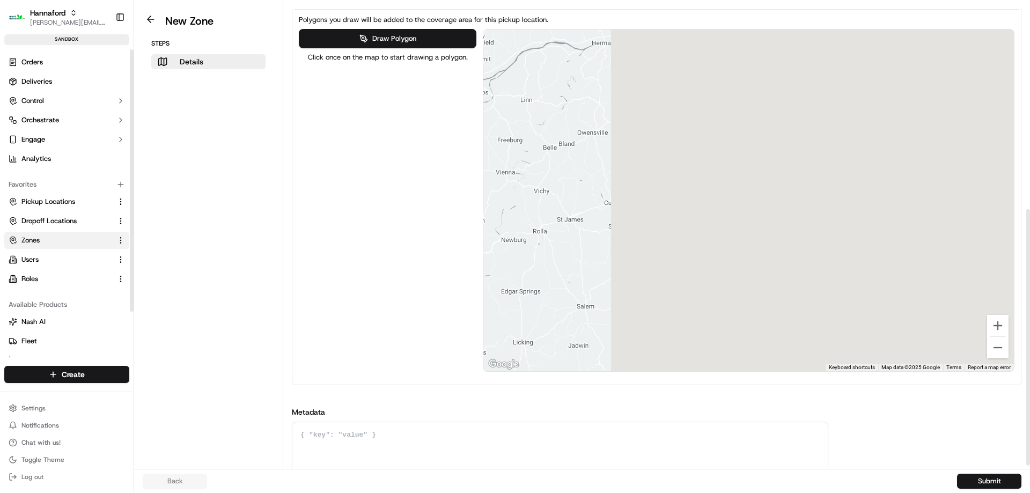
drag, startPoint x: 799, startPoint y: 227, endPoint x: 295, endPoint y: 178, distance: 506.2
click at [273, 180] on div "New Zone Steps Details Details Set the coverage area and the store locations th…" at bounding box center [582, 234] width 896 height 469
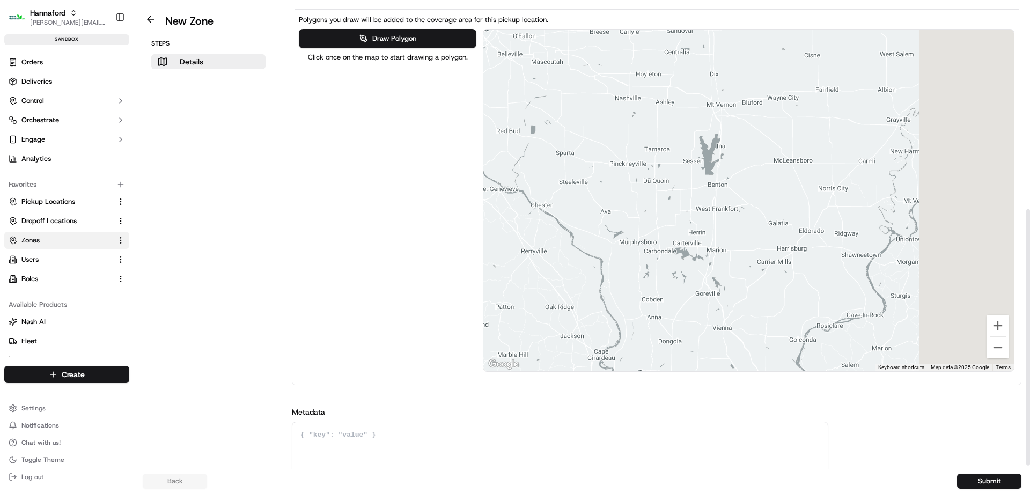
drag, startPoint x: 768, startPoint y: 211, endPoint x: 218, endPoint y: 192, distance: 550.9
click at [218, 192] on div "New Zone Steps Details Details Set the coverage area and the store locations th…" at bounding box center [582, 234] width 896 height 469
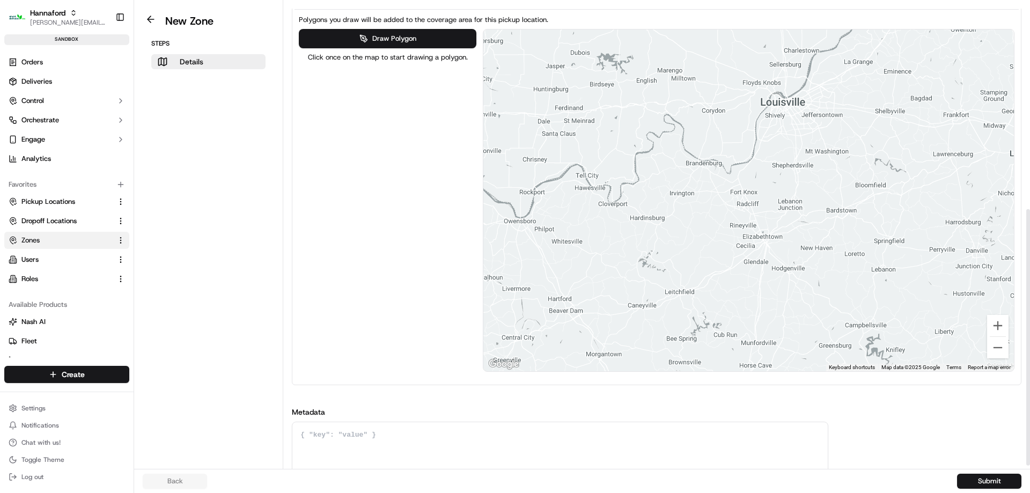
drag, startPoint x: 877, startPoint y: 210, endPoint x: 260, endPoint y: 208, distance: 617.0
click at [260, 208] on div "New Zone Steps Details Details Set the coverage area and the store locations th…" at bounding box center [582, 234] width 896 height 469
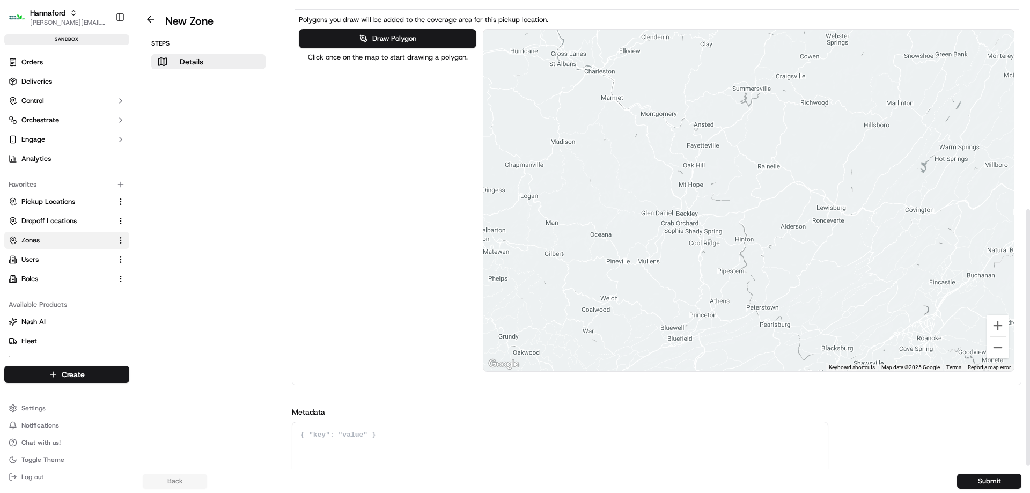
drag, startPoint x: 884, startPoint y: 224, endPoint x: 369, endPoint y: 232, distance: 515.7
click at [384, 232] on div "Draw Polygon Click once on the map to start drawing a polygon. ← Move left → Mo…" at bounding box center [657, 200] width 716 height 343
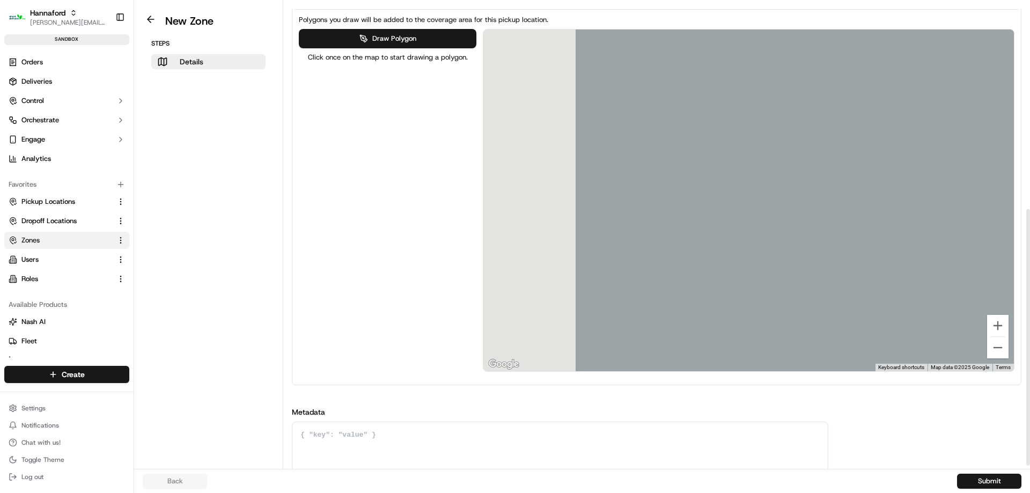
drag, startPoint x: 834, startPoint y: 223, endPoint x: 1030, endPoint y: 187, distance: 198.7
click at [1030, 194] on div "Details Set the coverage area and the store locations that are covered by the z…" at bounding box center [656, 234] width 747 height 469
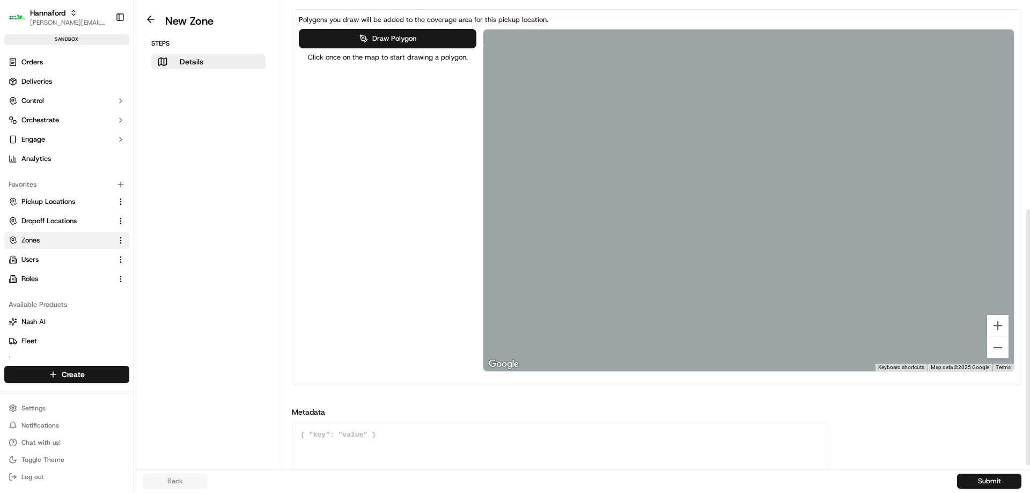
drag, startPoint x: 710, startPoint y: 203, endPoint x: 1030, endPoint y: 225, distance: 320.5
click at [1030, 225] on div "Details Set the coverage area and the store locations that are covered by the z…" at bounding box center [656, 234] width 747 height 469
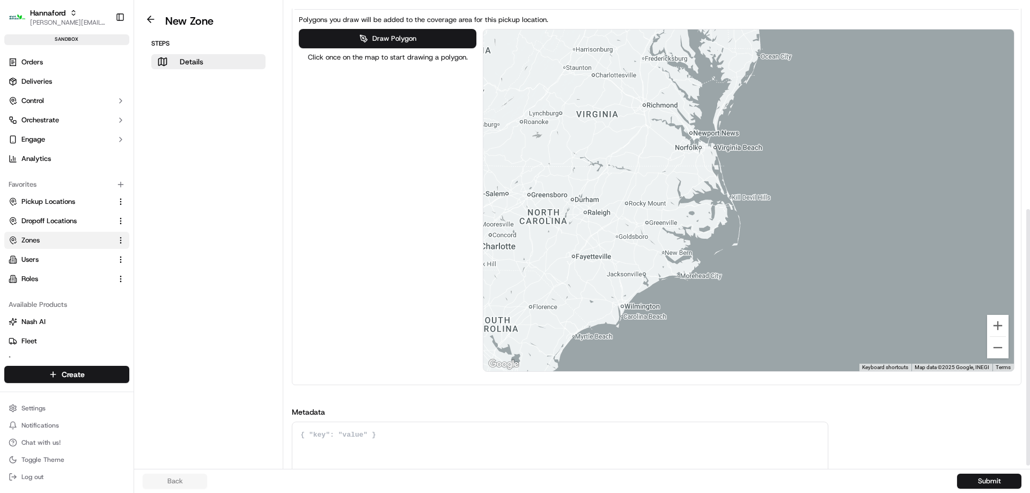
drag, startPoint x: 879, startPoint y: 202, endPoint x: 673, endPoint y: 164, distance: 209.0
click at [635, 208] on div at bounding box center [748, 201] width 531 height 342
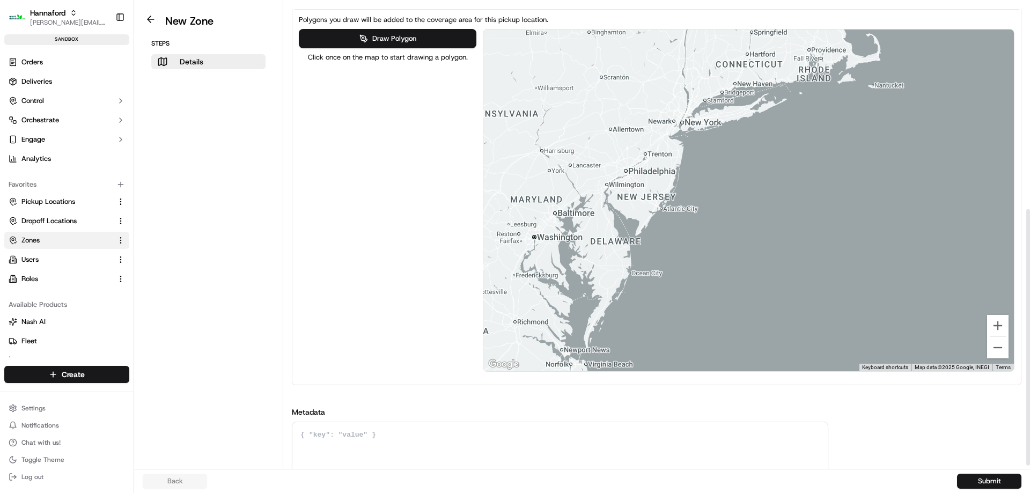
drag, startPoint x: 720, startPoint y: 118, endPoint x: 581, endPoint y: 342, distance: 263.8
click at [581, 342] on div at bounding box center [748, 201] width 531 height 342
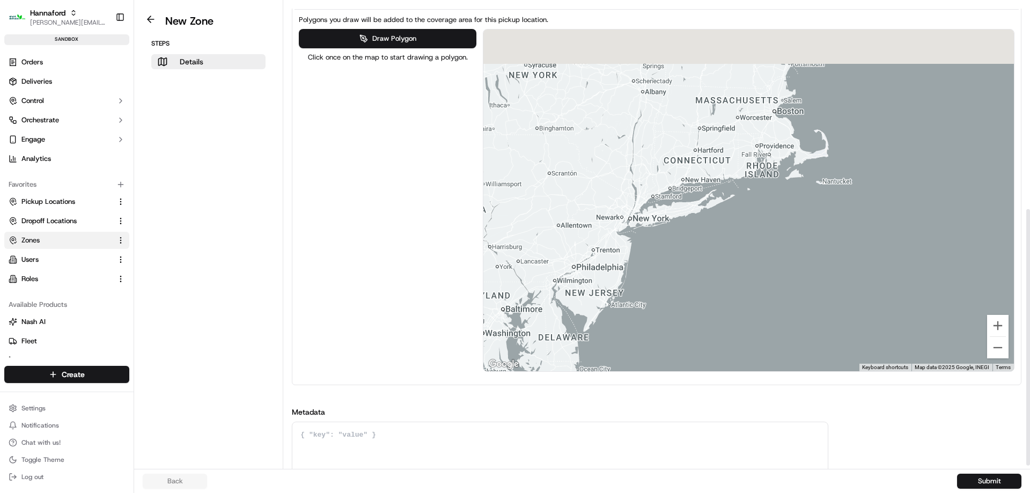
drag, startPoint x: 811, startPoint y: 142, endPoint x: 670, endPoint y: 425, distance: 316.7
click at [670, 425] on div "Name HFND-8255-Geofence-Arrived External ID HFND-8255-Geofence-Arrived Store Lo…" at bounding box center [657, 70] width 730 height 810
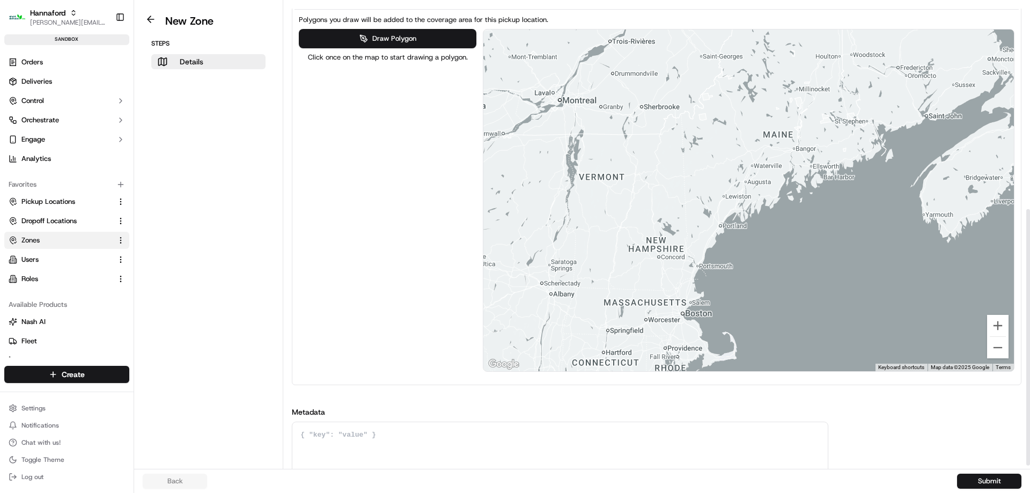
drag, startPoint x: 849, startPoint y: 185, endPoint x: 831, endPoint y: 203, distance: 25.4
click at [831, 203] on div at bounding box center [748, 201] width 531 height 342
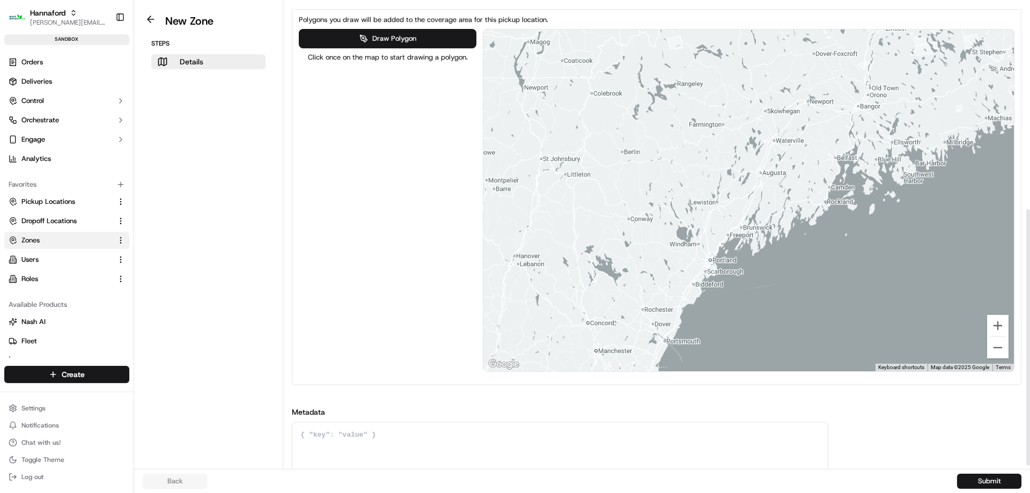
drag, startPoint x: 717, startPoint y: 225, endPoint x: 736, endPoint y: 225, distance: 18.8
click at [736, 225] on div at bounding box center [748, 201] width 531 height 342
